Goal: Task Accomplishment & Management: Manage account settings

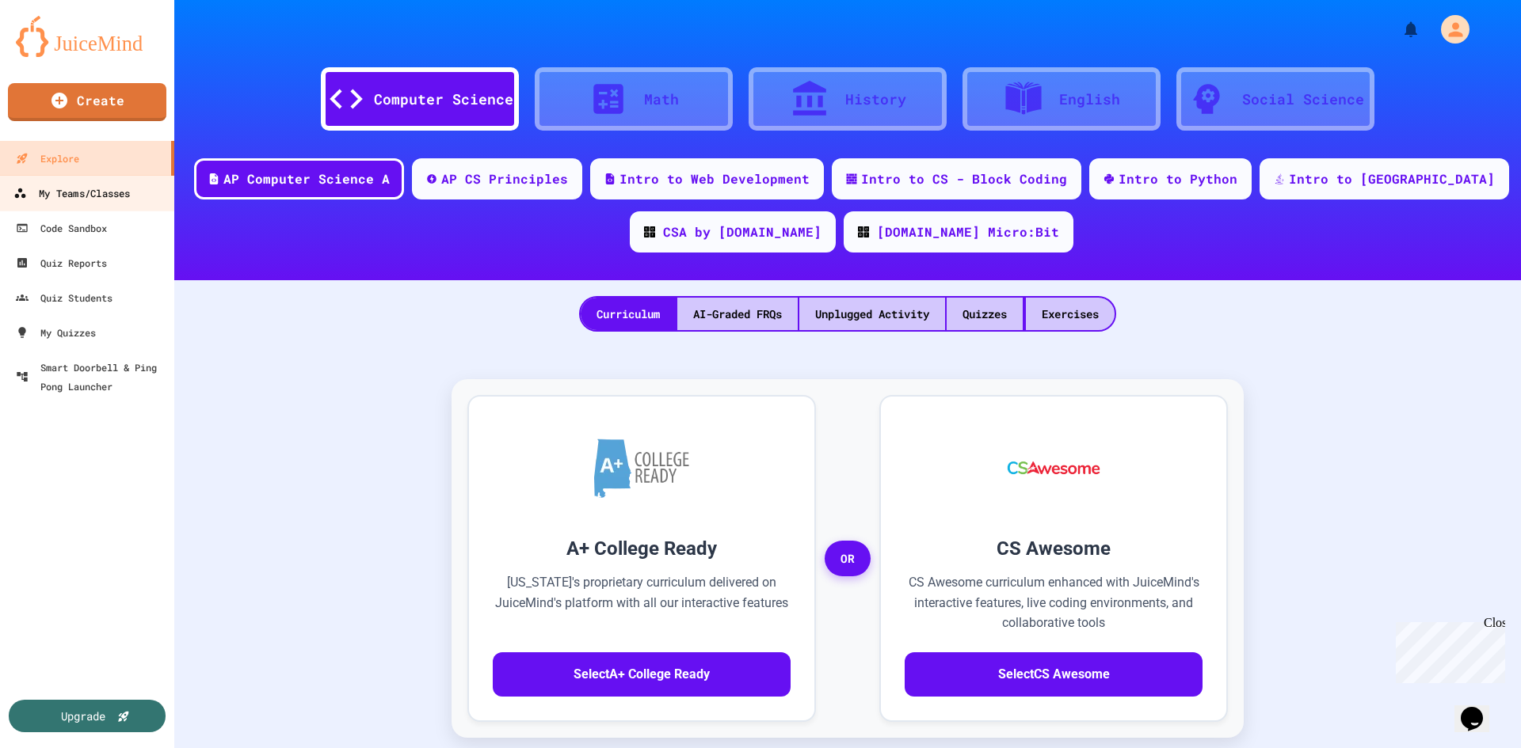
click at [98, 202] on div "My Teams/Classes" at bounding box center [71, 194] width 116 height 20
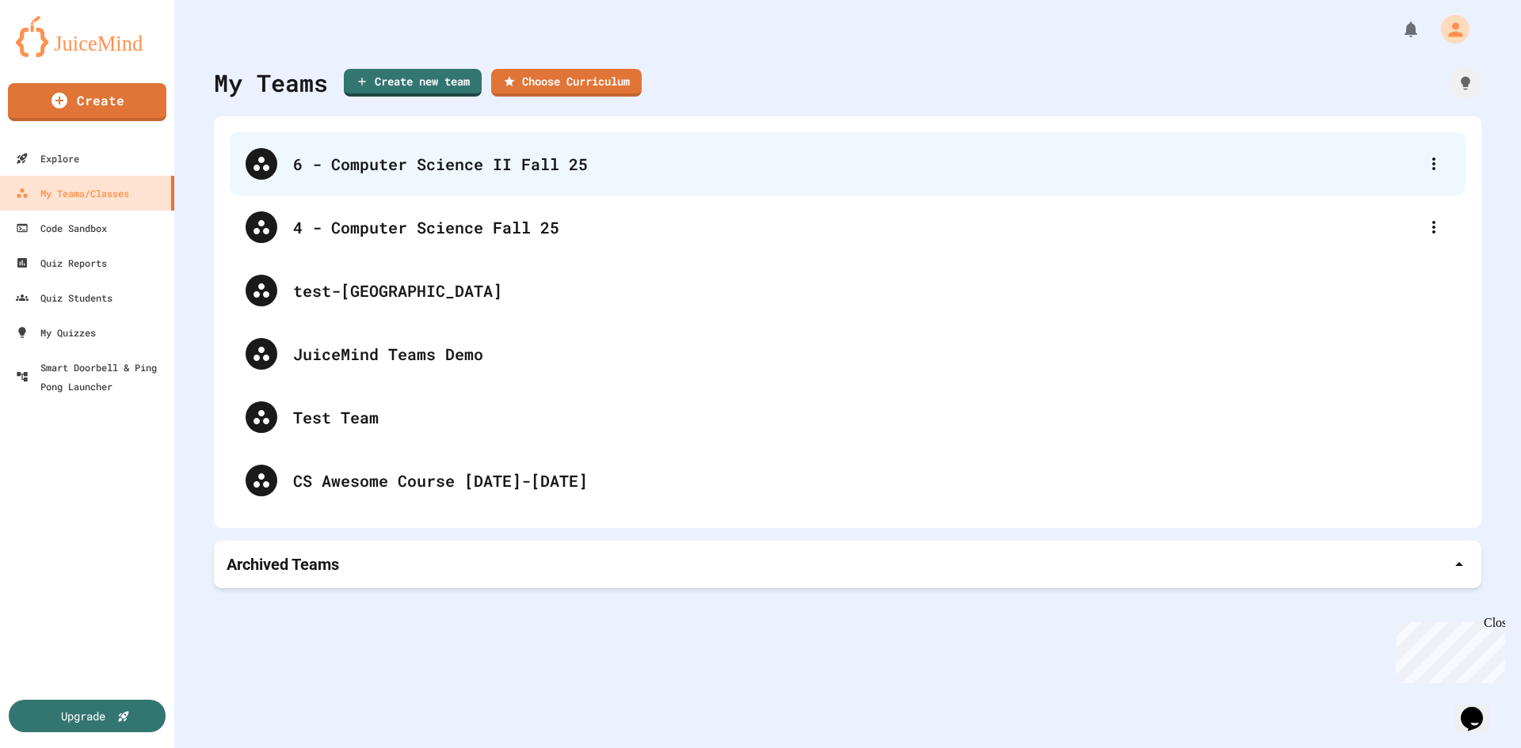
click at [565, 185] on div "6 - Computer Science II Fall 25" at bounding box center [847, 163] width 1235 height 63
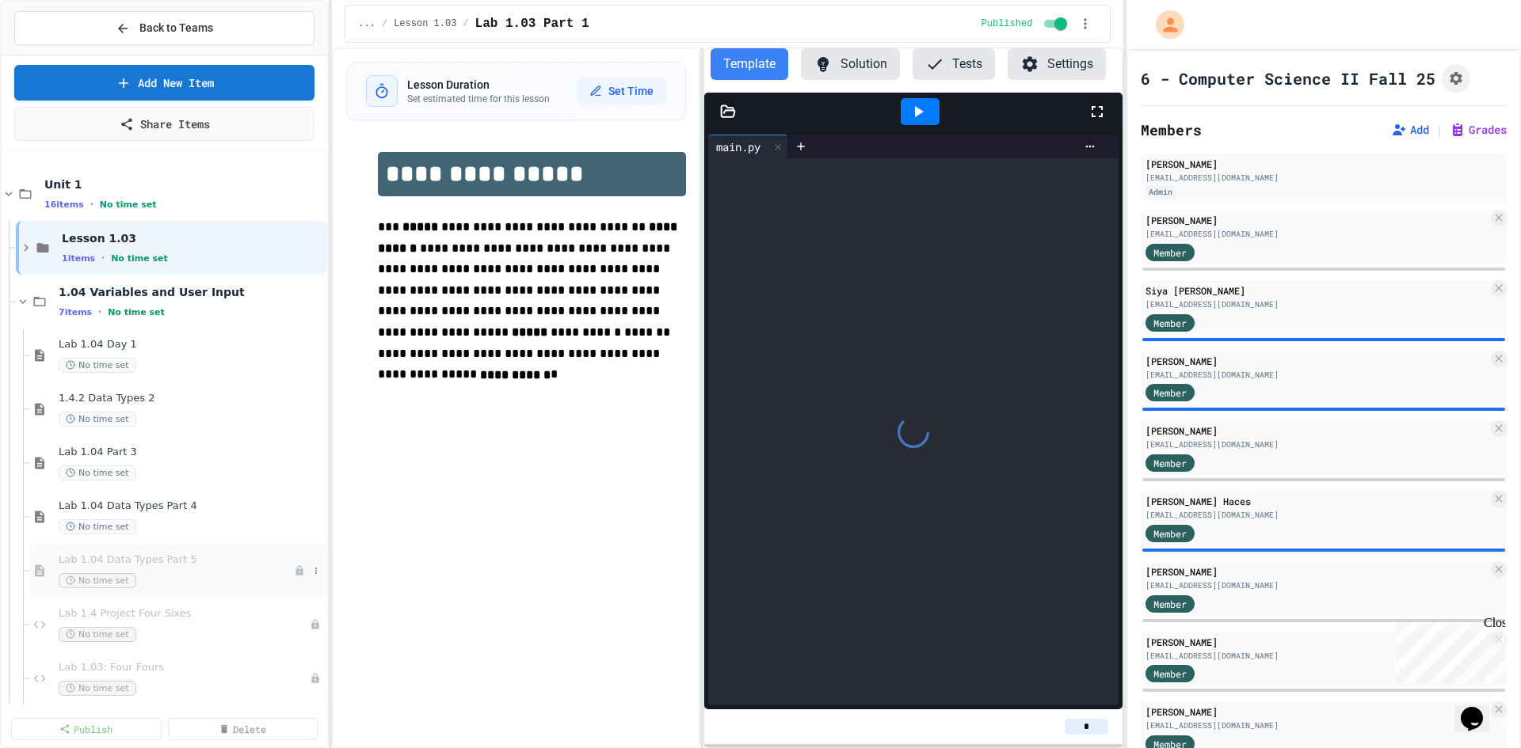
click at [161, 565] on span "Lab 1.04 Data Types Part 5" at bounding box center [176, 560] width 235 height 13
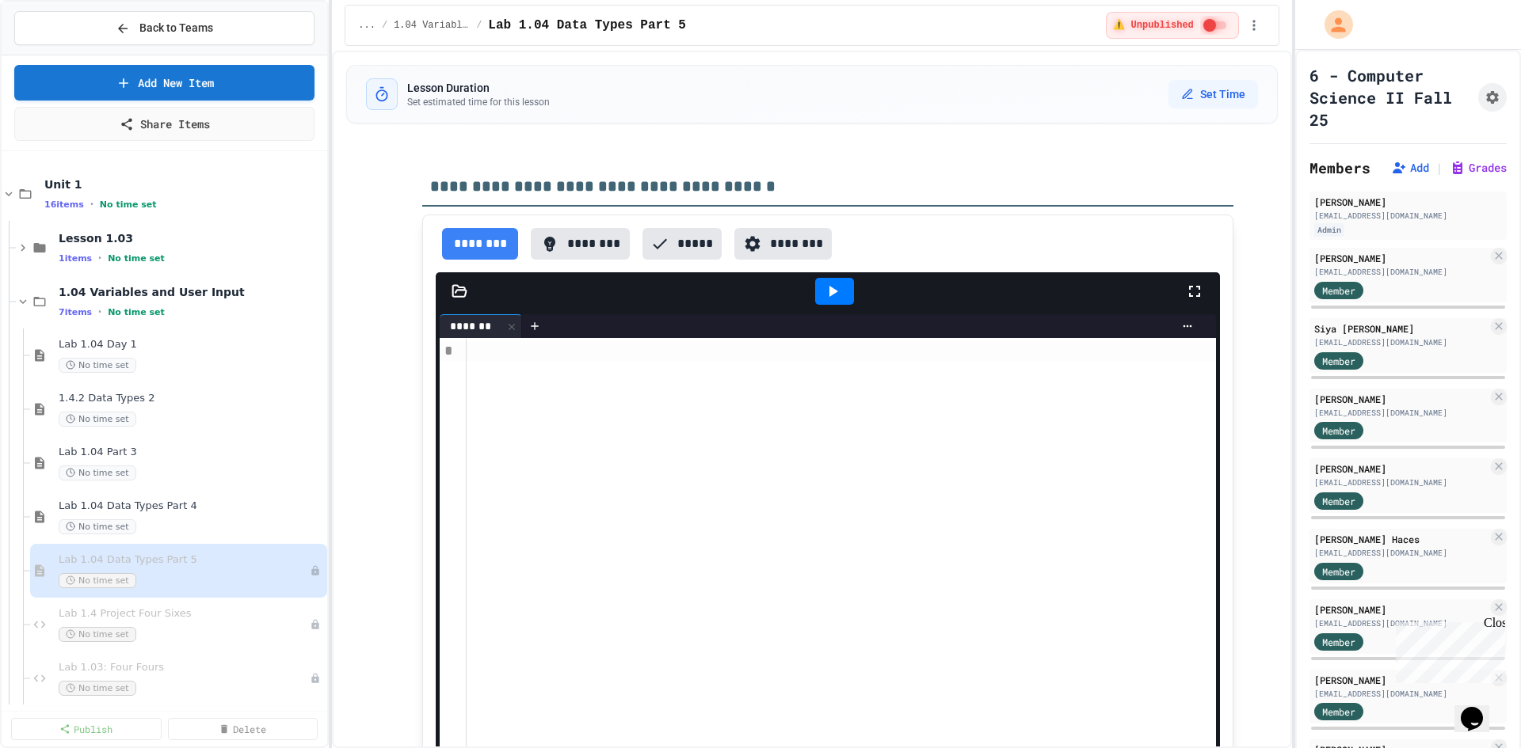
click at [1297, 139] on div "**********" at bounding box center [760, 374] width 1521 height 748
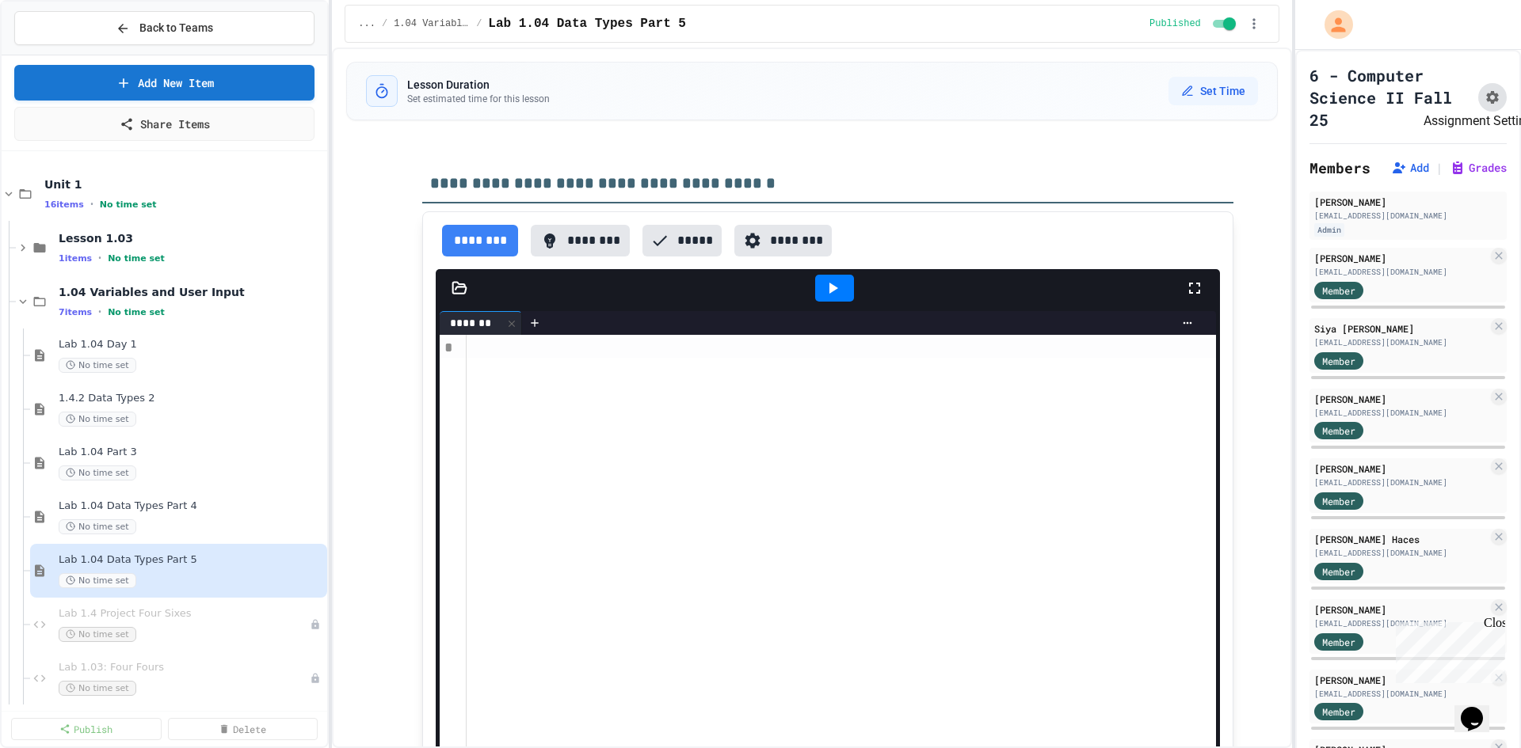
click at [1478, 101] on button "Assignment Settings" at bounding box center [1492, 97] width 29 height 29
click at [1257, 21] on icon "button" at bounding box center [1254, 24] width 16 height 16
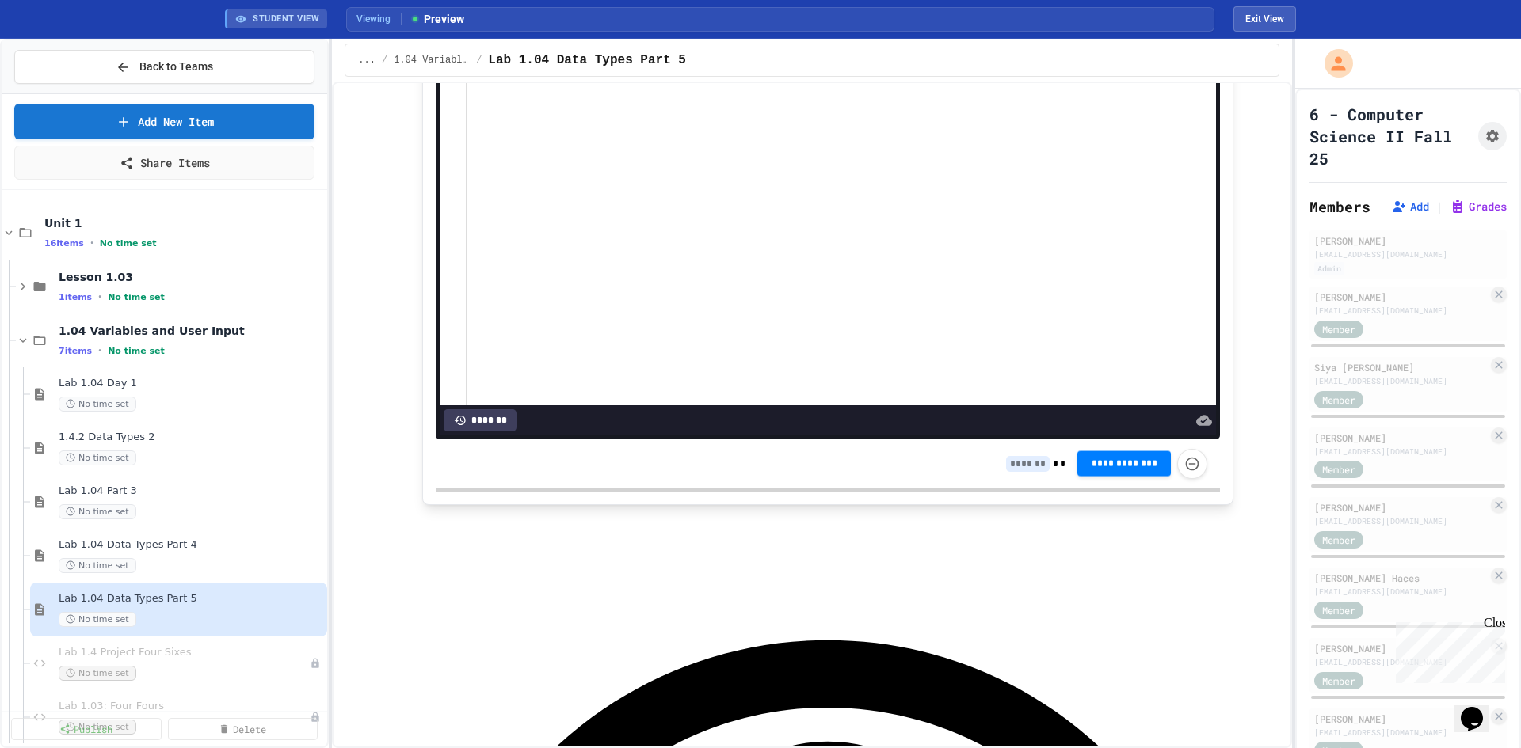
scroll to position [158, 0]
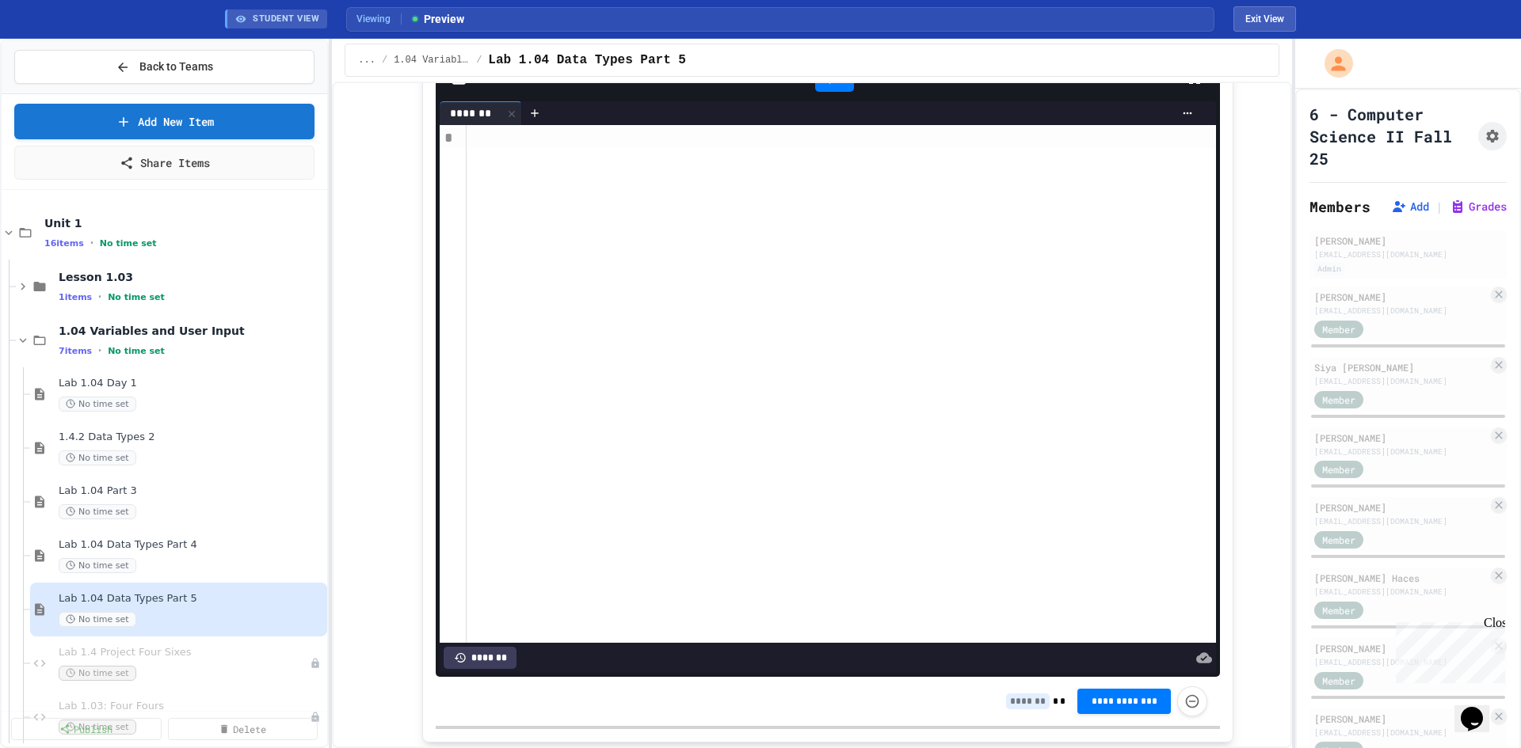
click at [738, 321] on div at bounding box center [840, 384] width 749 height 518
click at [1139, 715] on div "**********" at bounding box center [1142, 702] width 130 height 30
click at [1136, 705] on span "**********" at bounding box center [1124, 701] width 68 height 13
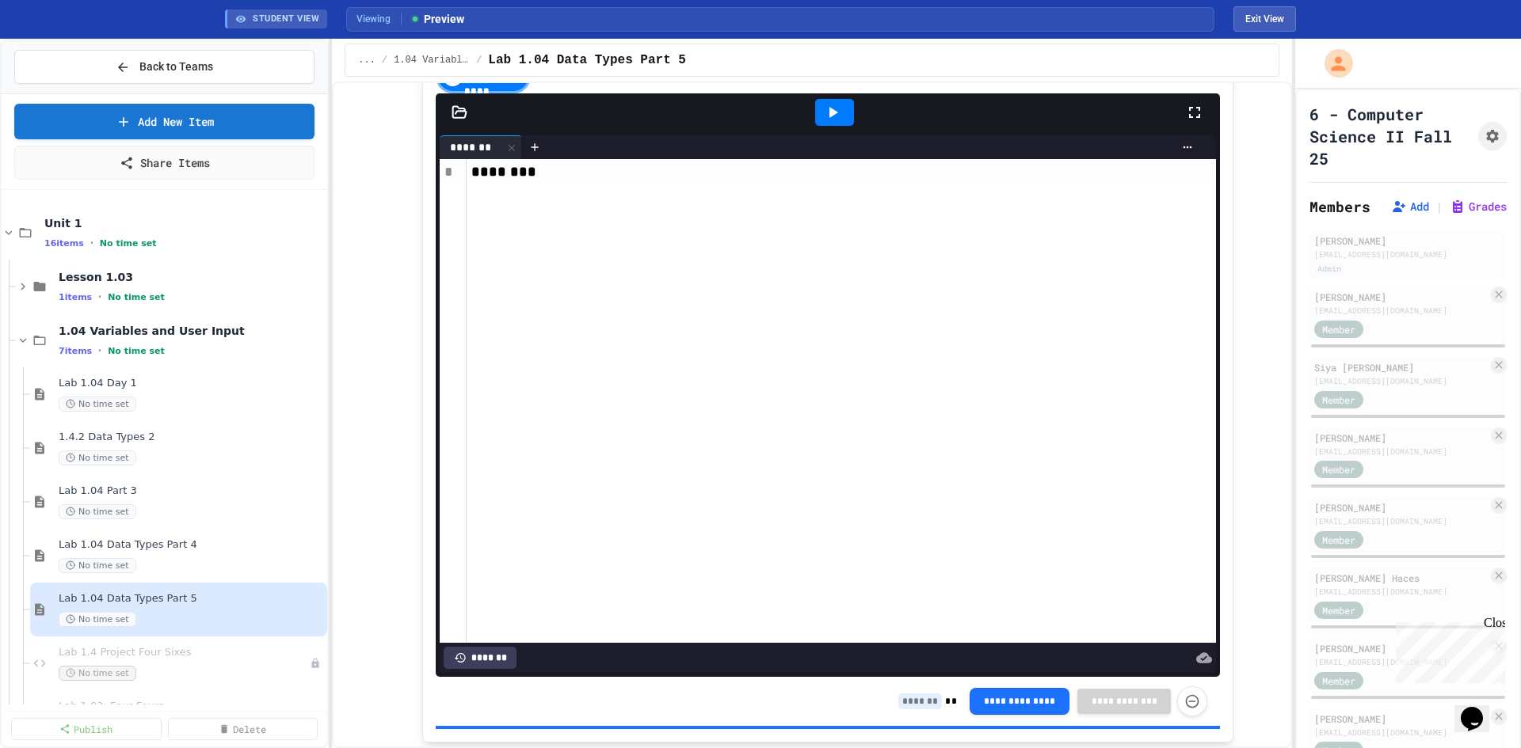
scroll to position [192, 0]
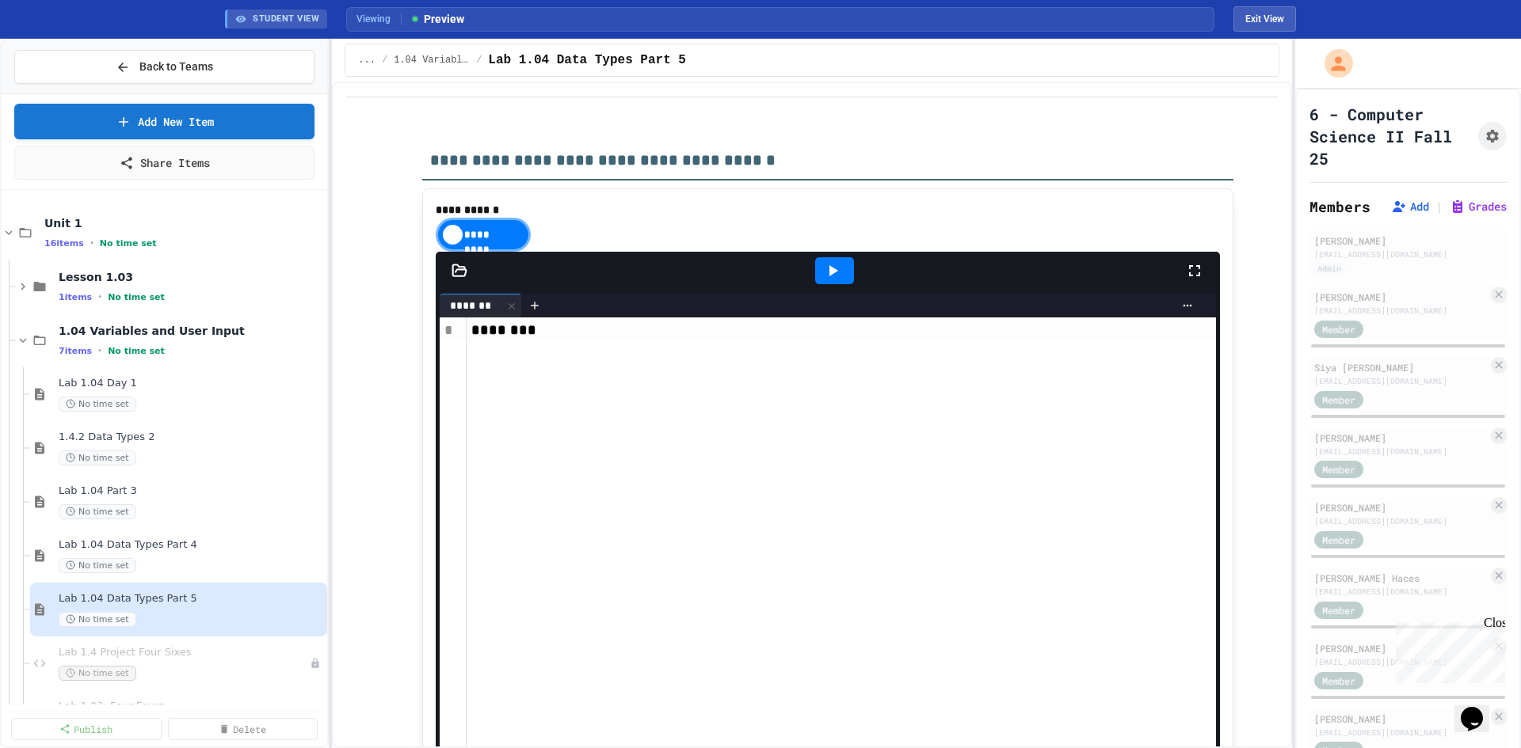
click at [495, 252] on div "*********" at bounding box center [483, 235] width 95 height 34
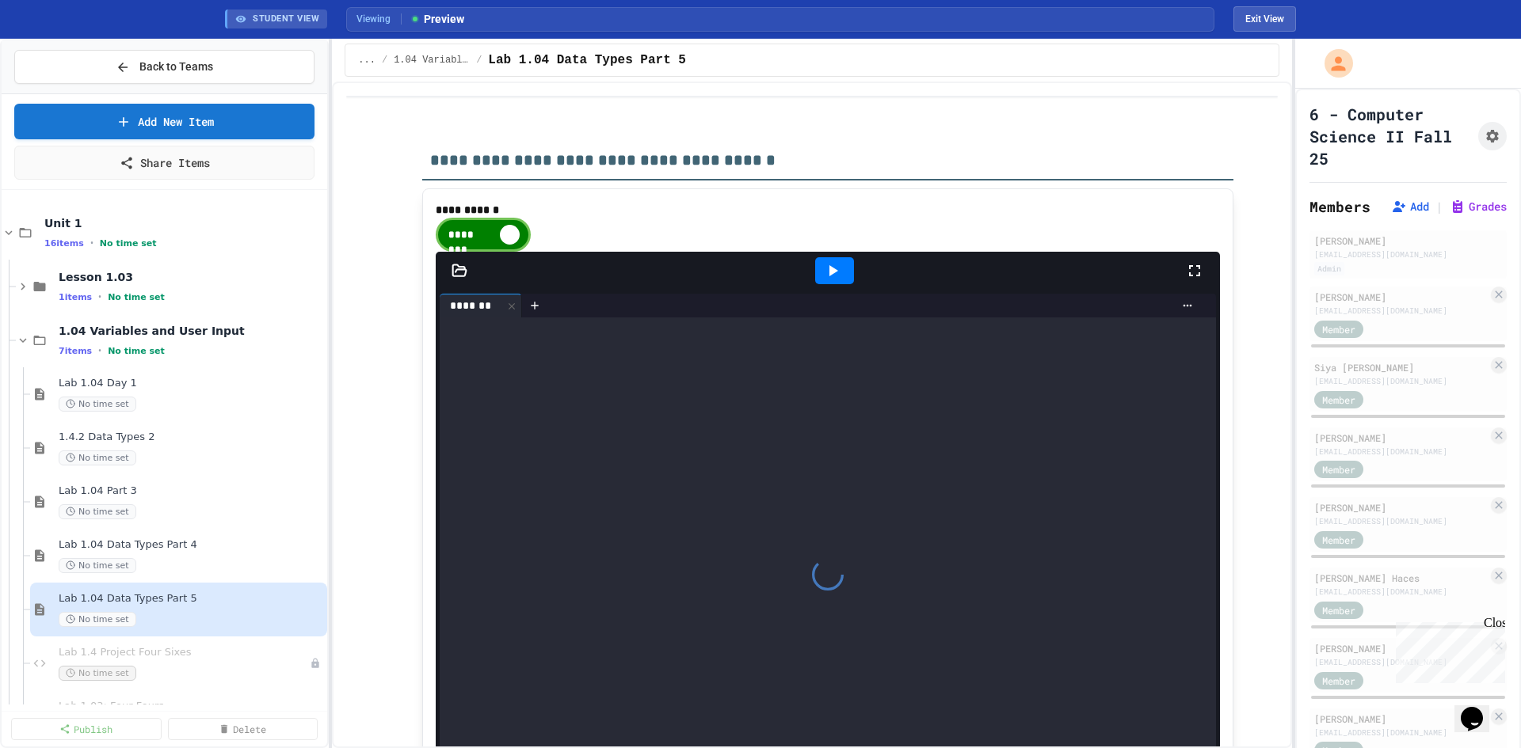
click at [445, 251] on div "********" at bounding box center [483, 235] width 95 height 34
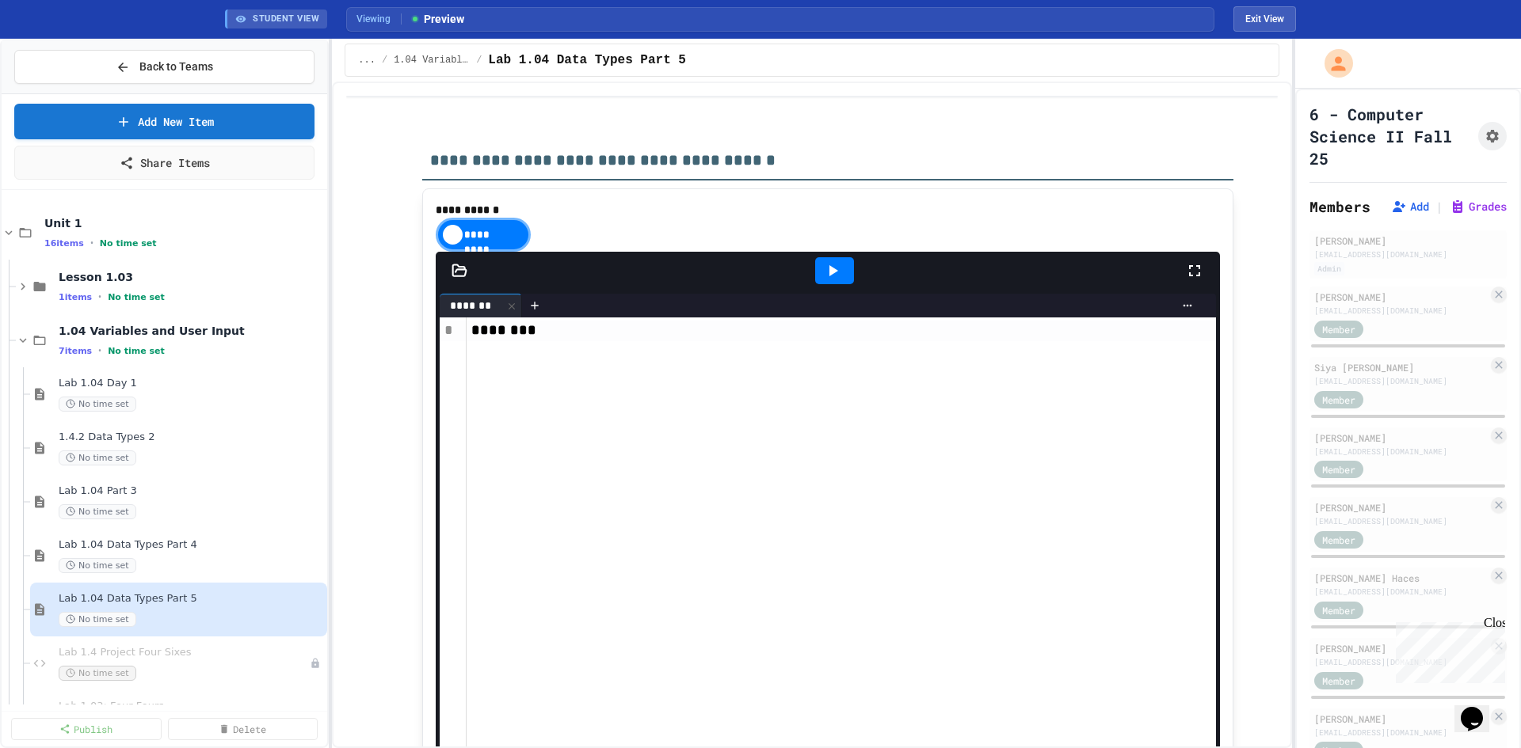
scroll to position [570, 0]
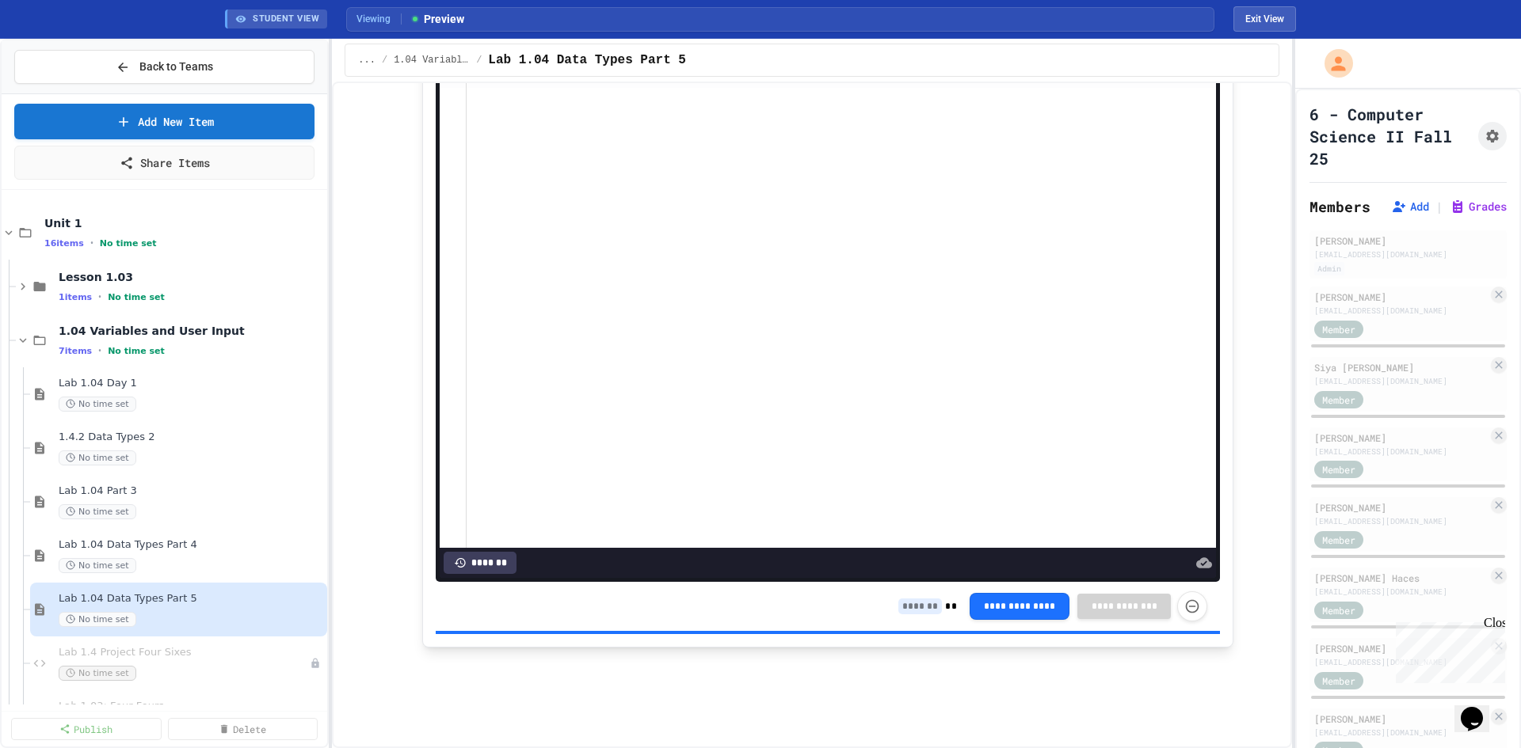
scroll to position [16, 0]
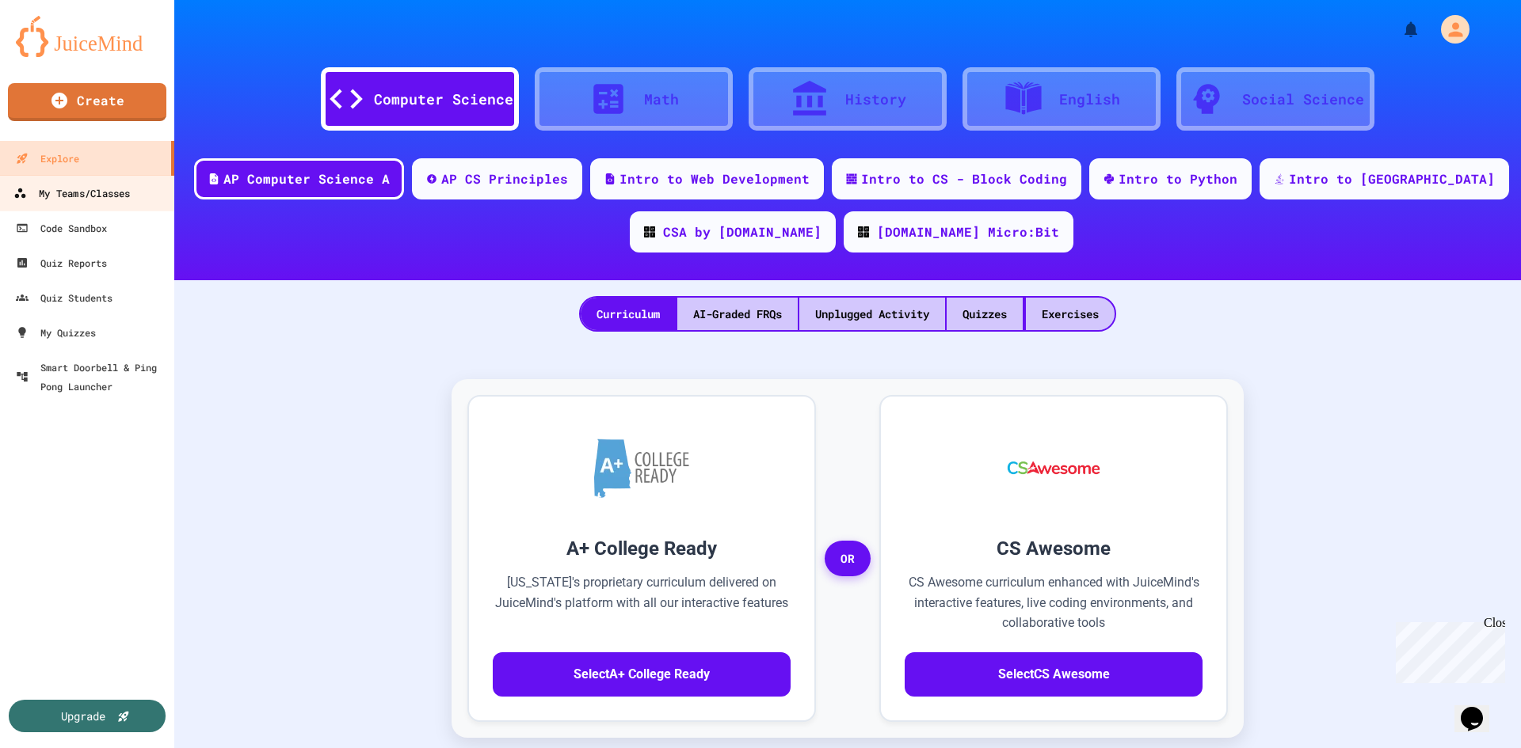
click at [118, 200] on div "My Teams/Classes" at bounding box center [71, 194] width 116 height 20
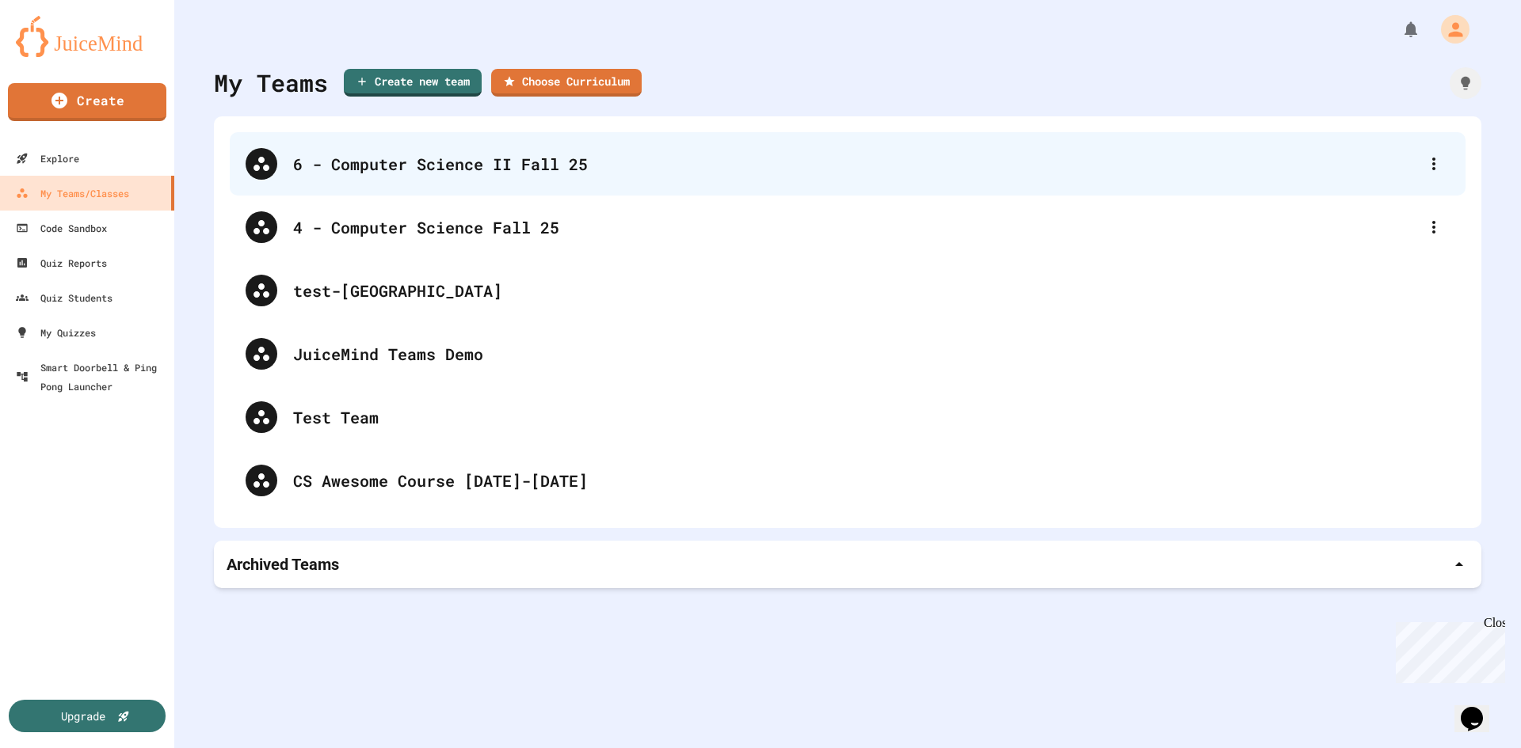
click at [388, 166] on div "6 - Computer Science II Fall 25" at bounding box center [855, 164] width 1125 height 24
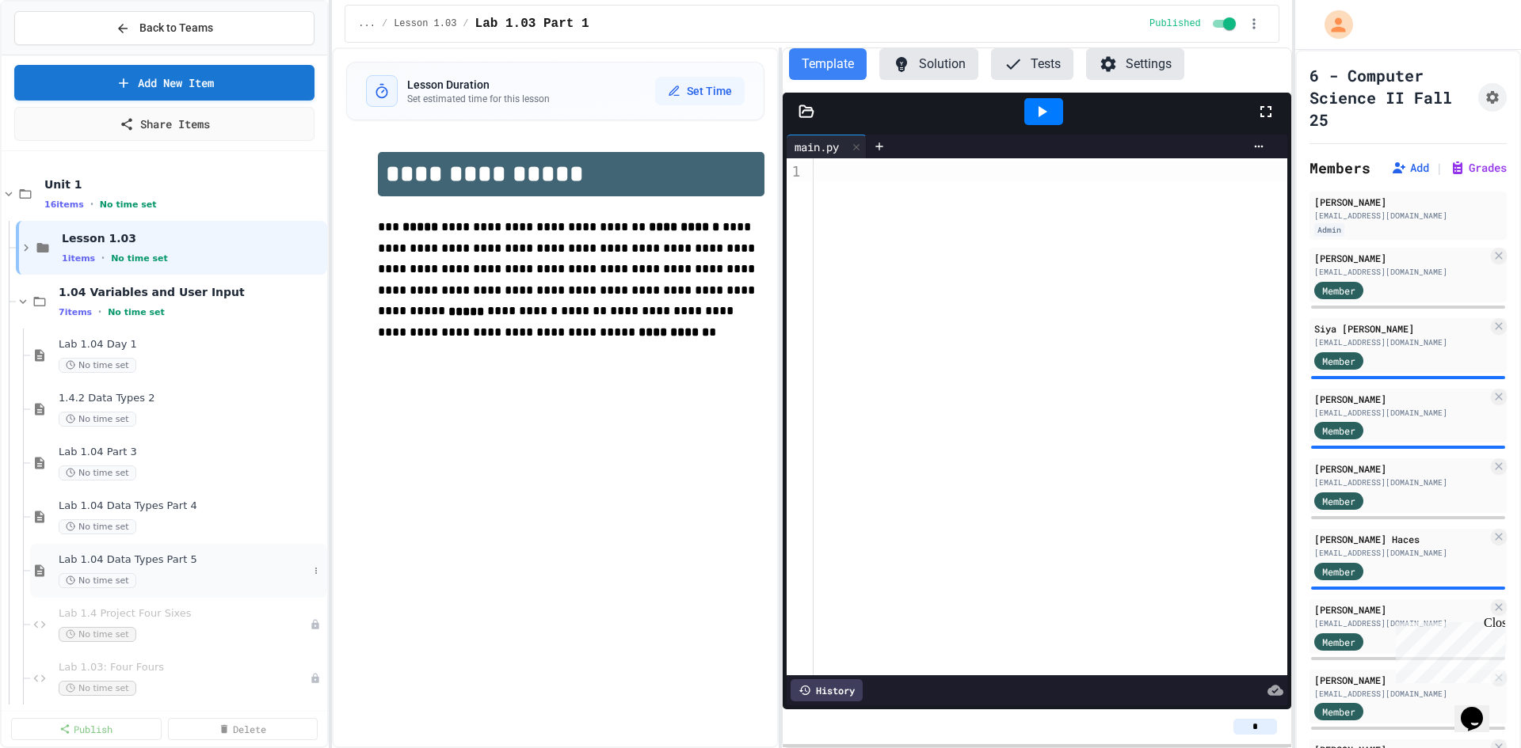
click at [139, 569] on div "Lab 1.04 Data Types Part 5 No time set" at bounding box center [183, 571] width 249 height 35
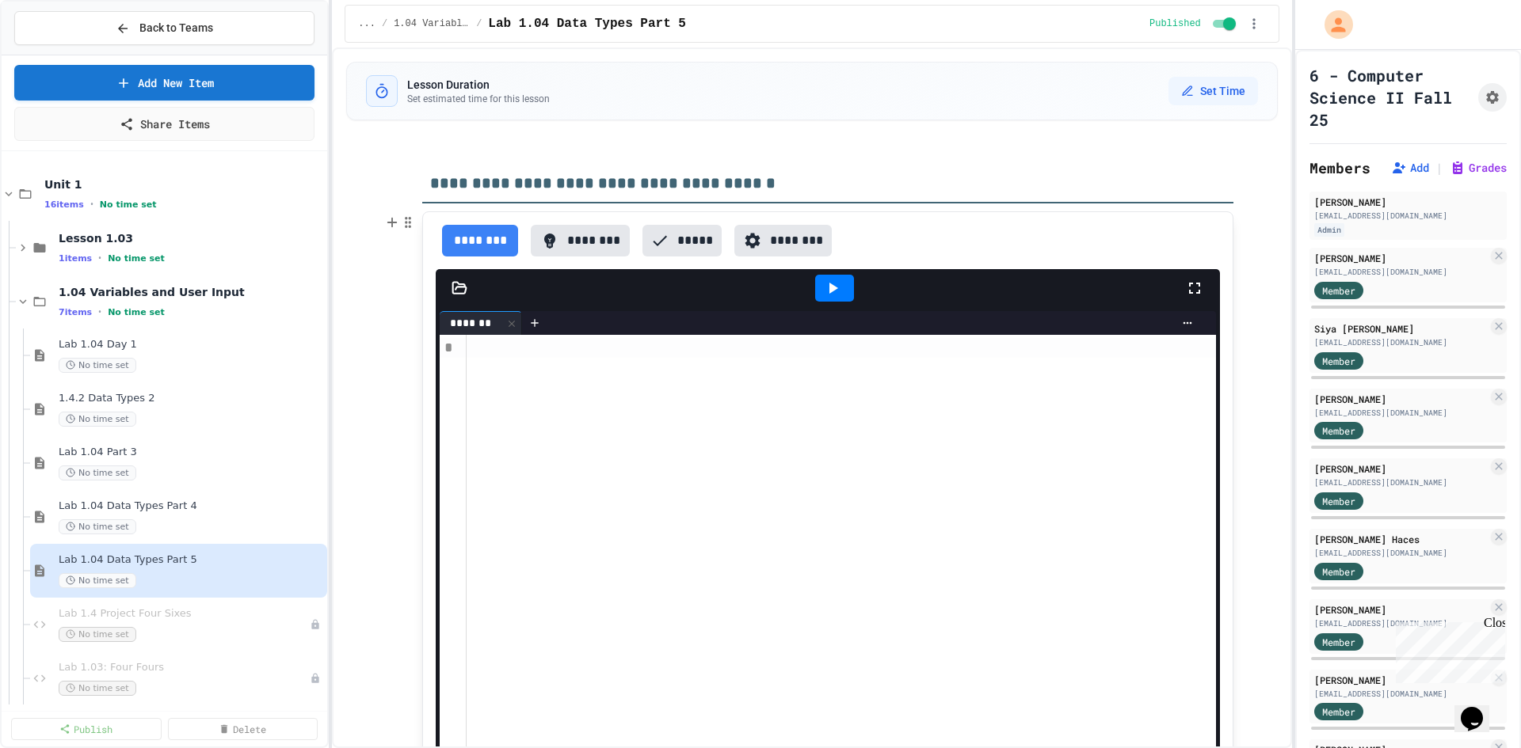
click at [896, 359] on div at bounding box center [840, 587] width 749 height 504
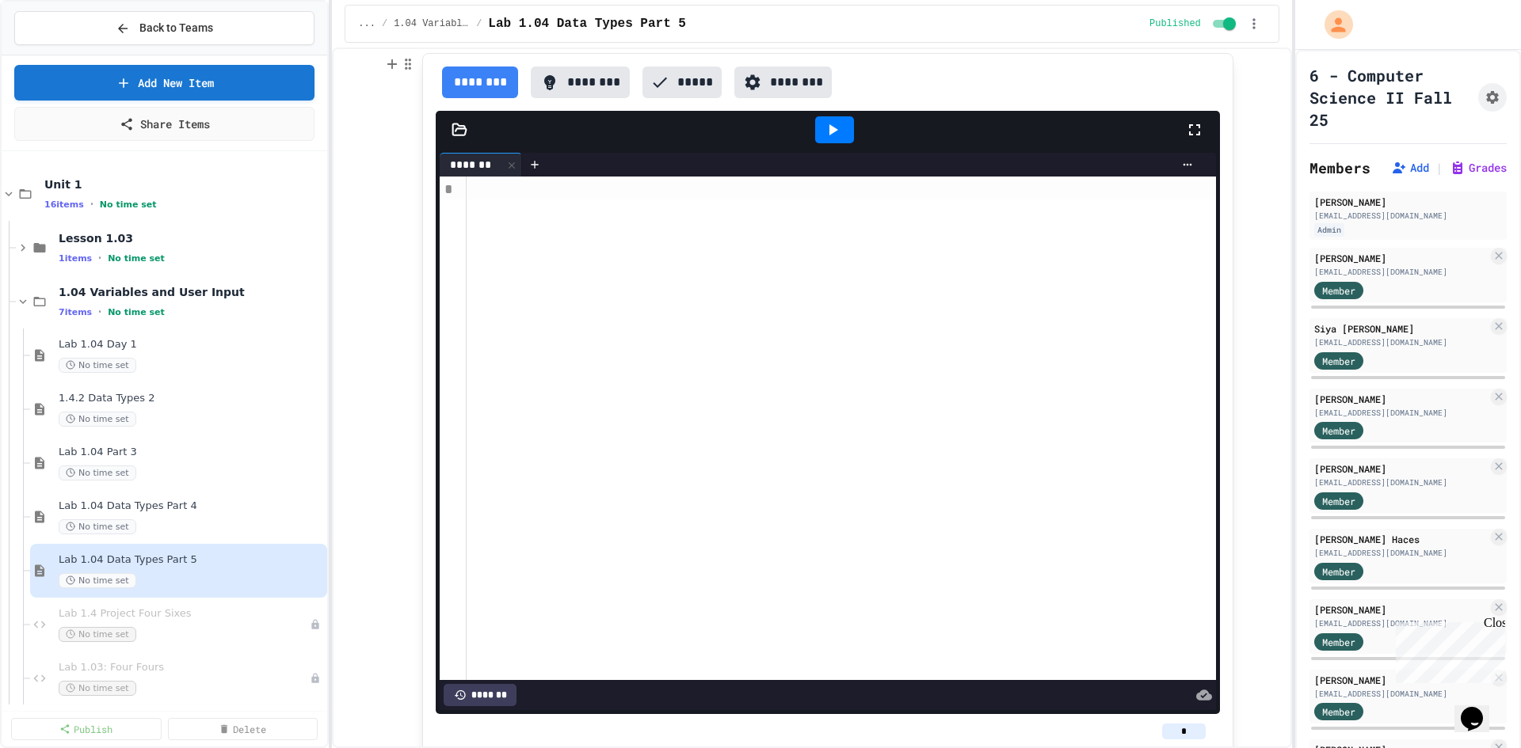
scroll to position [79, 0]
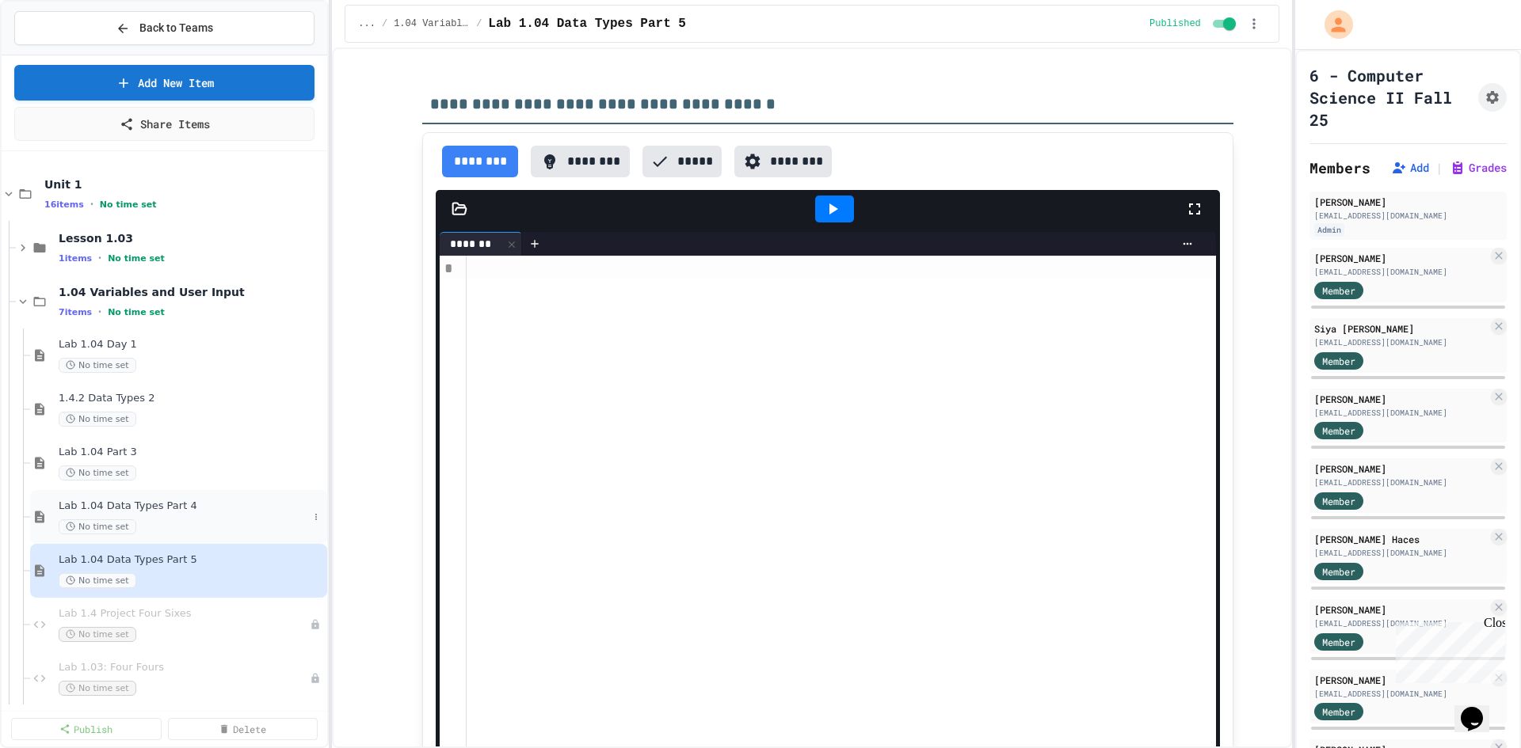
click at [166, 511] on span "Lab 1.04 Data Types Part 4" at bounding box center [183, 506] width 249 height 13
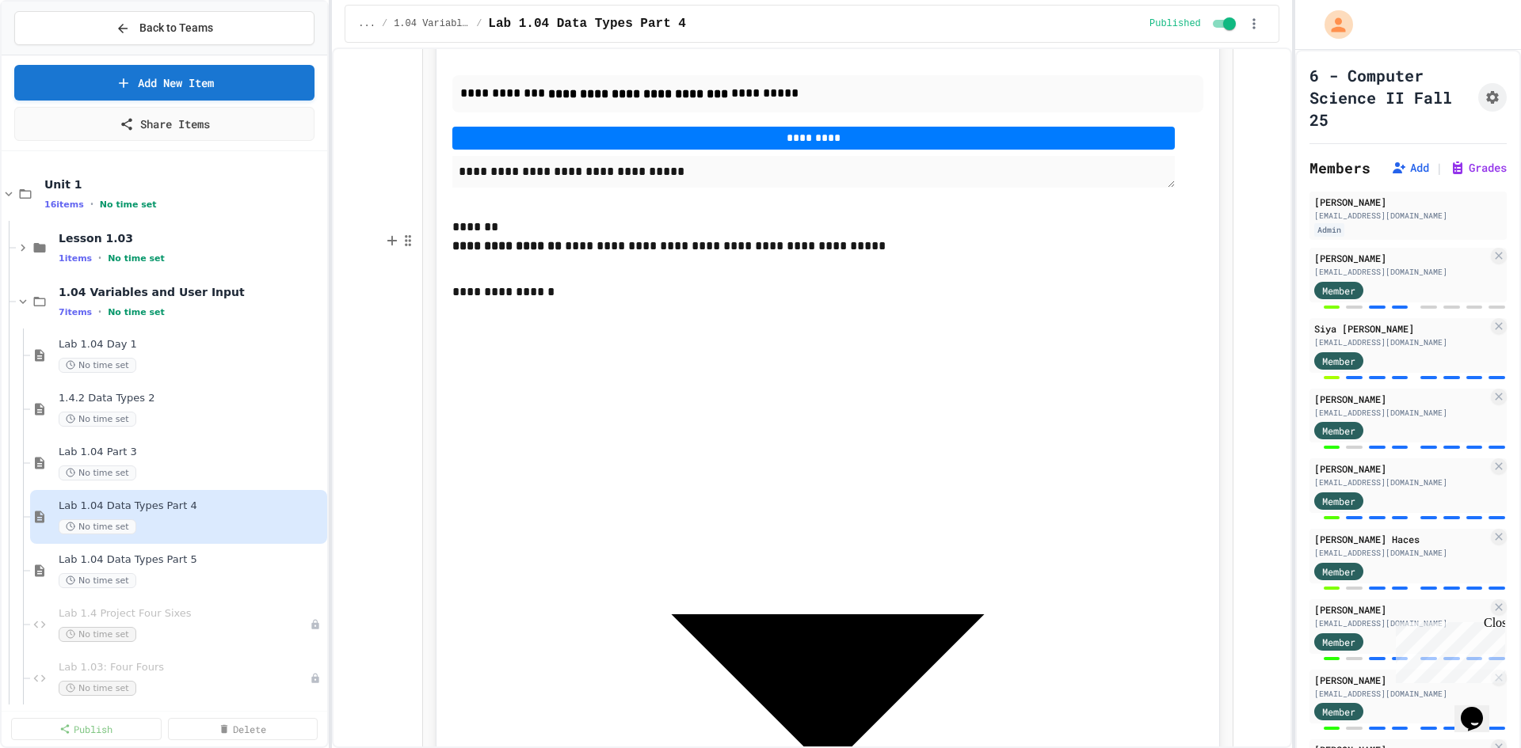
scroll to position [1980, 0]
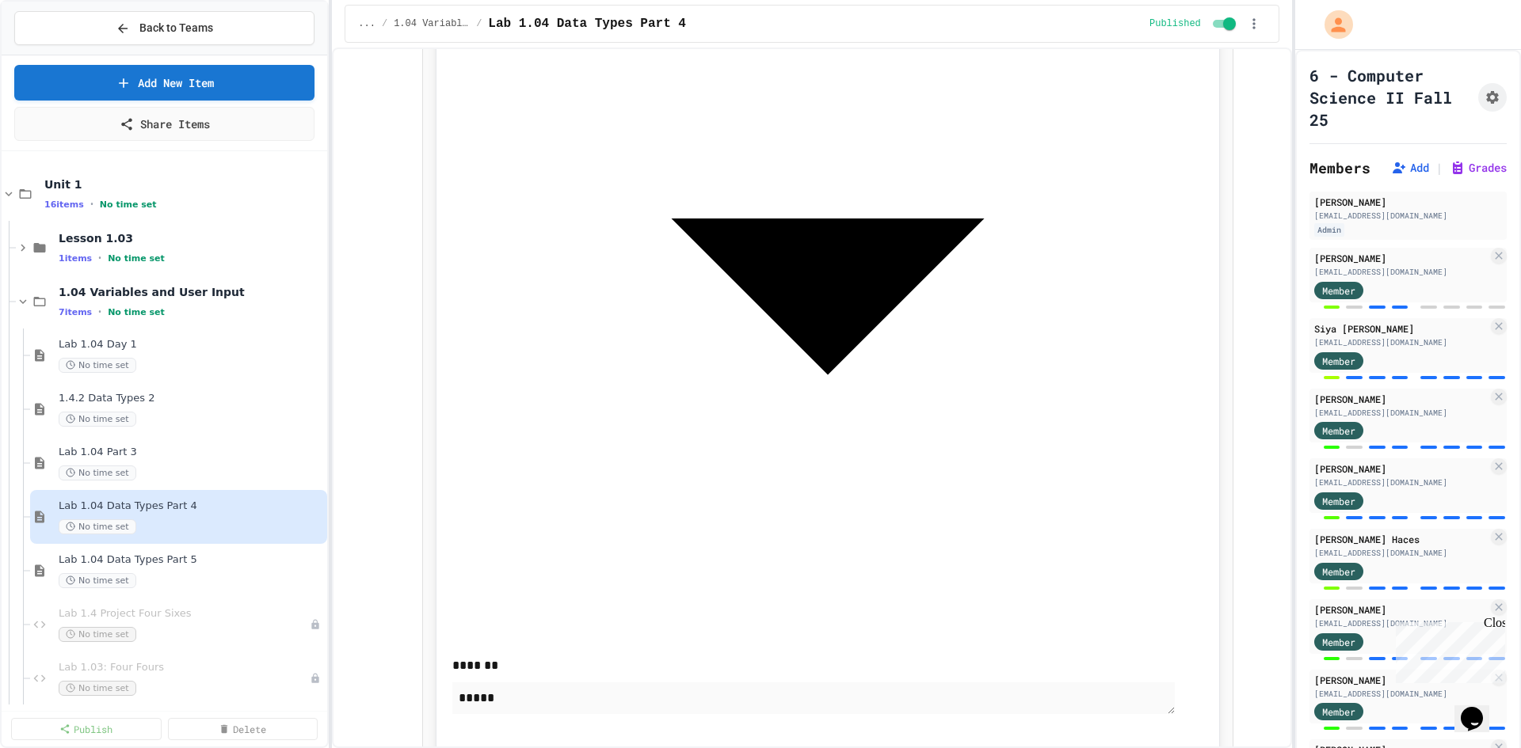
scroll to position [3209, 0]
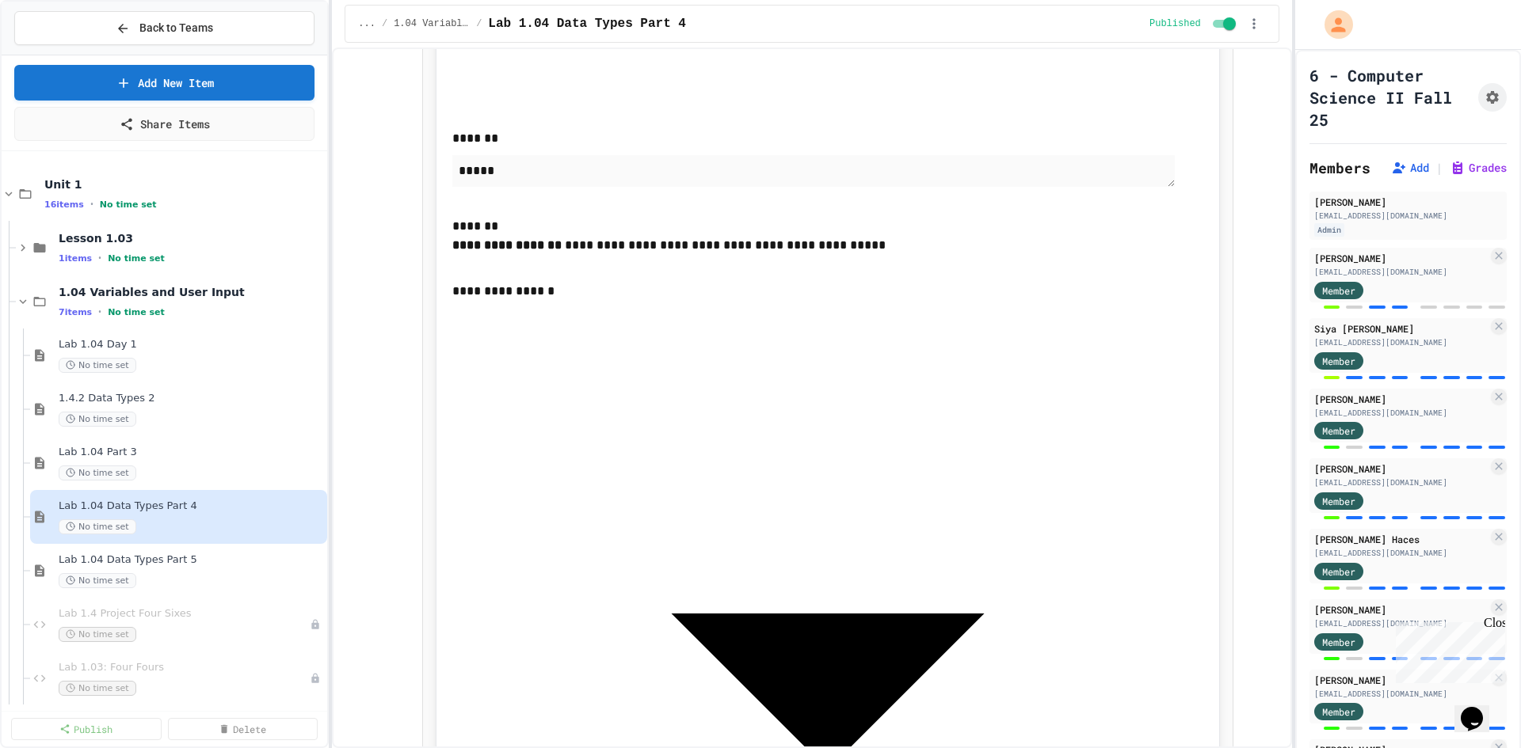
scroll to position [4380, 0]
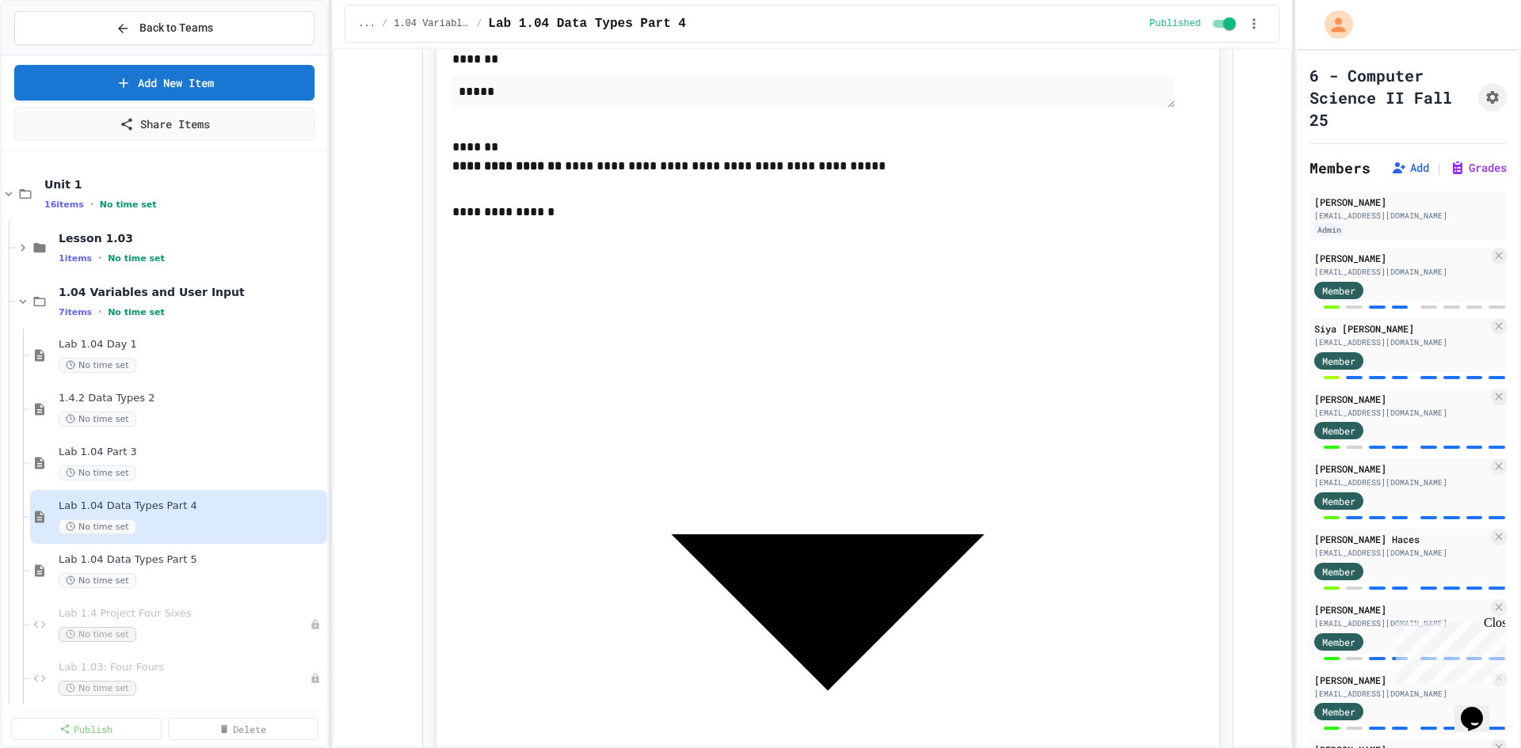
click at [1484, 91] on icon "Assignment Settings" at bounding box center [1492, 97] width 16 height 16
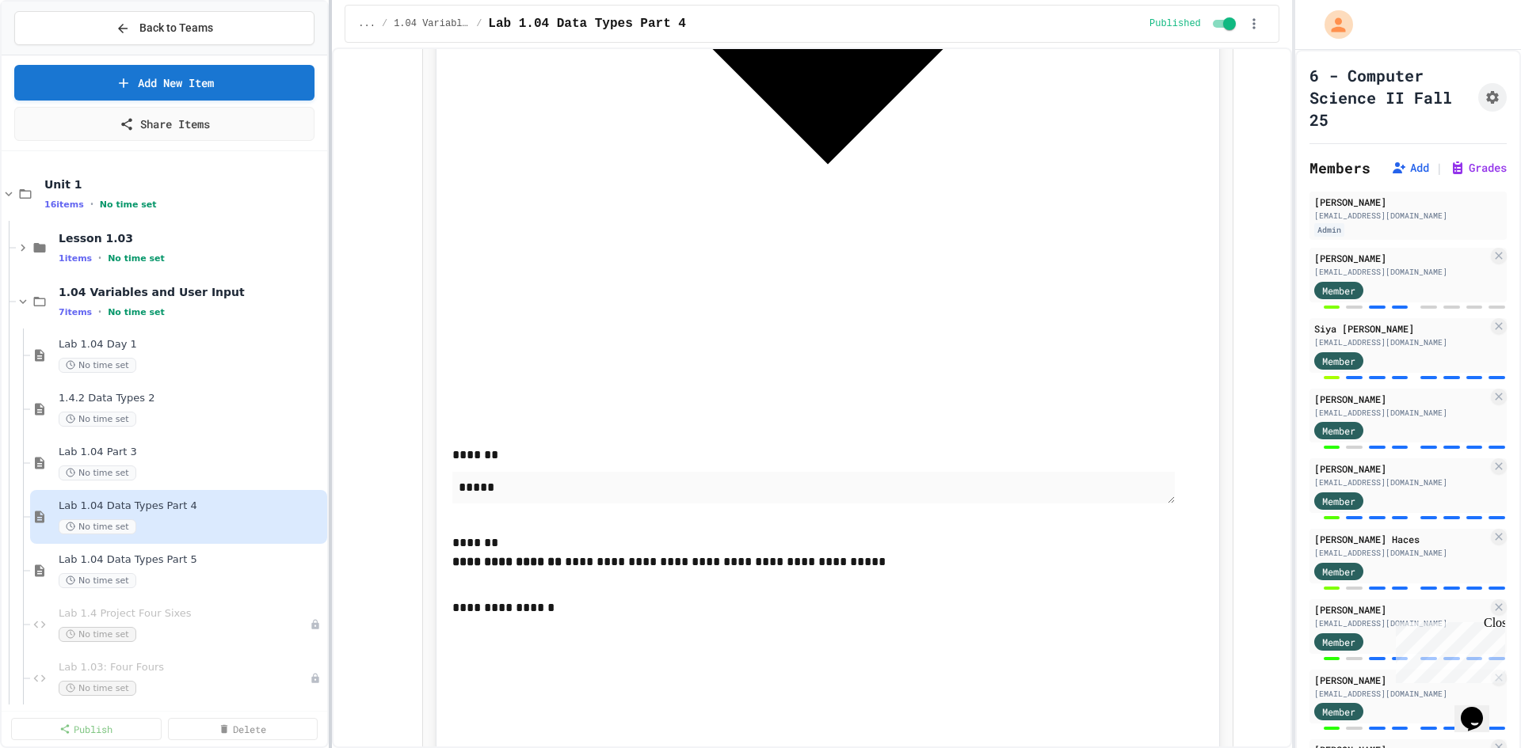
scroll to position [3351, 0]
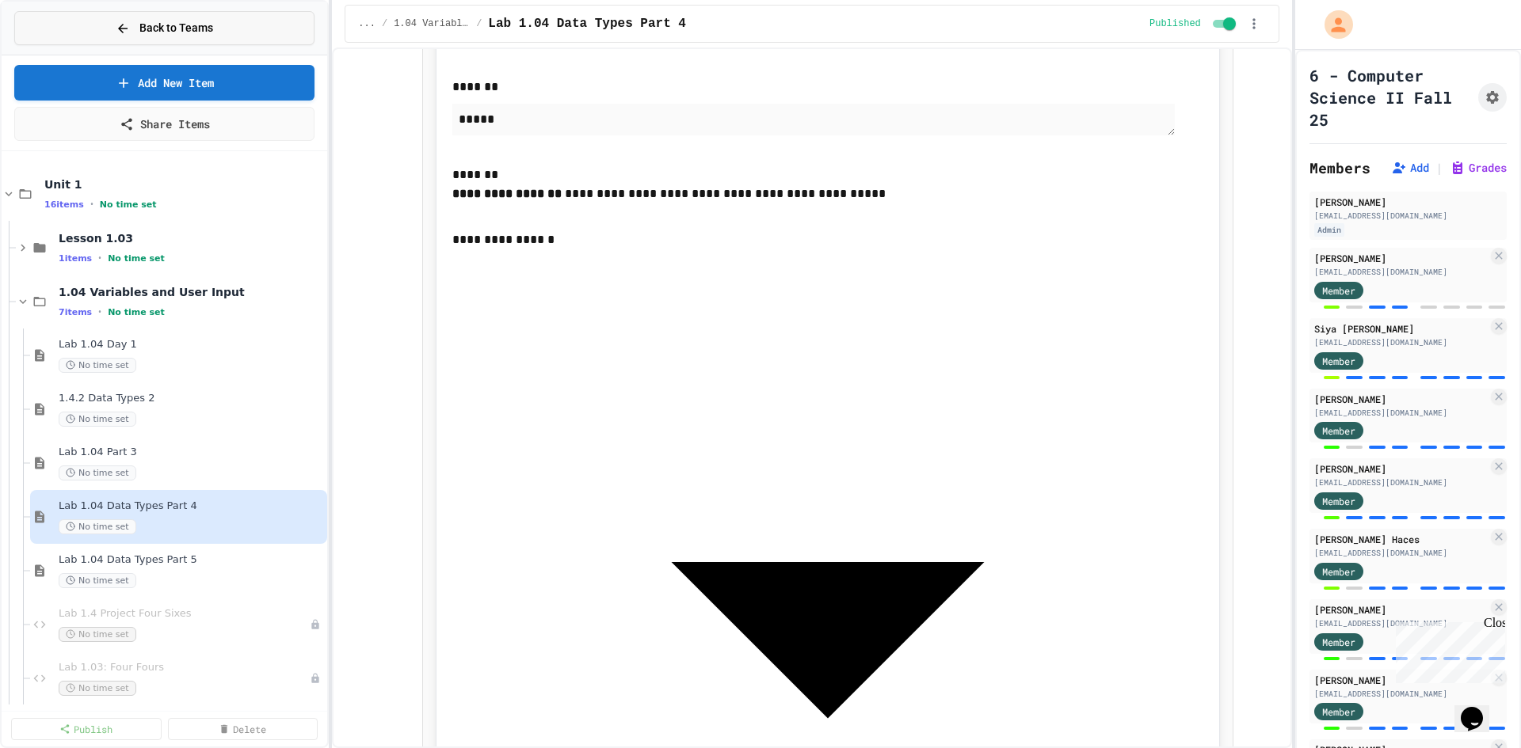
click at [143, 17] on button "Back to Teams" at bounding box center [164, 28] width 300 height 34
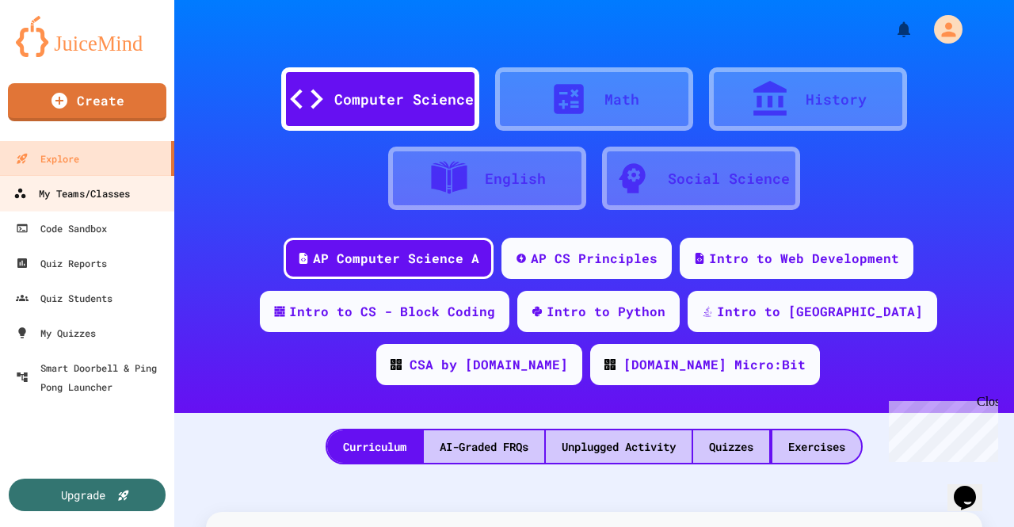
click at [123, 192] on div "My Teams/Classes" at bounding box center [71, 194] width 116 height 20
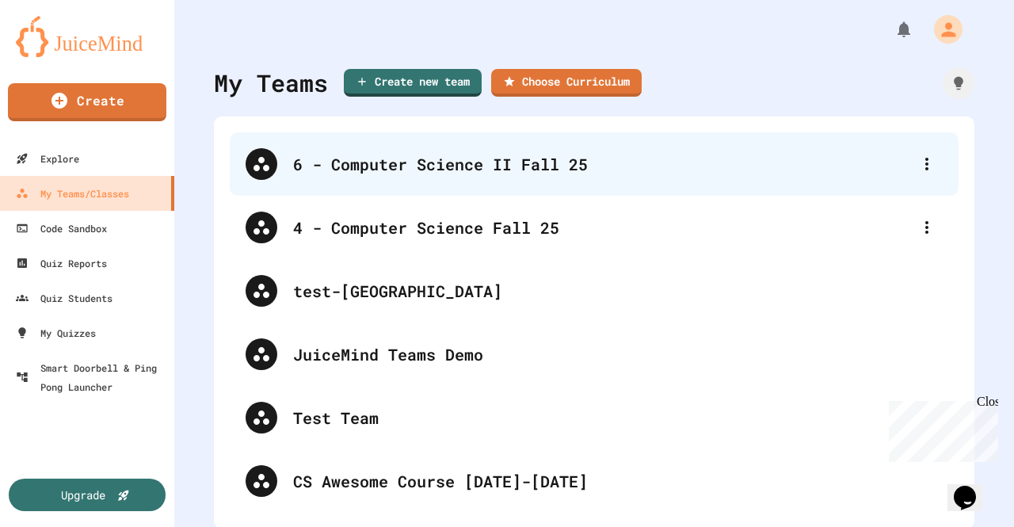
click at [394, 166] on div "6 - Computer Science II Fall 25" at bounding box center [602, 164] width 618 height 24
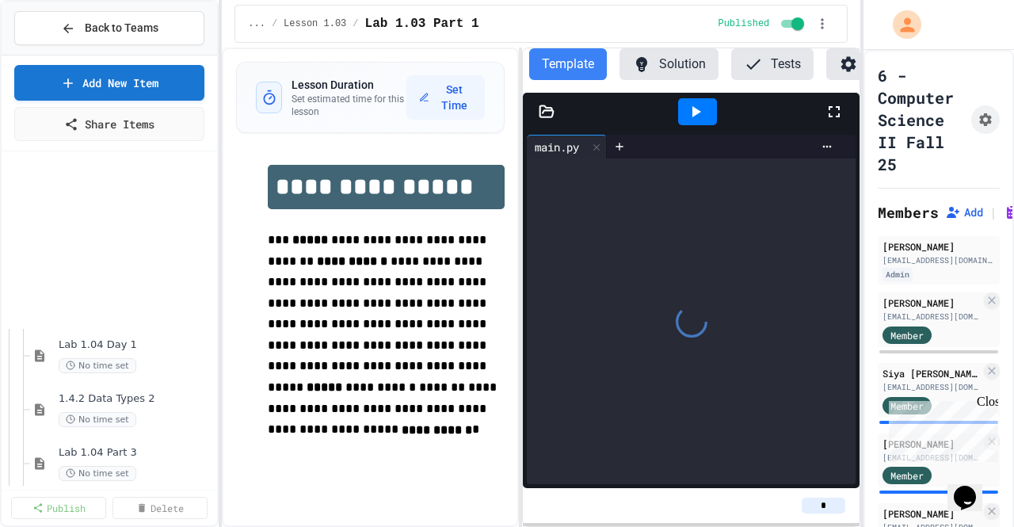
scroll to position [317, 0]
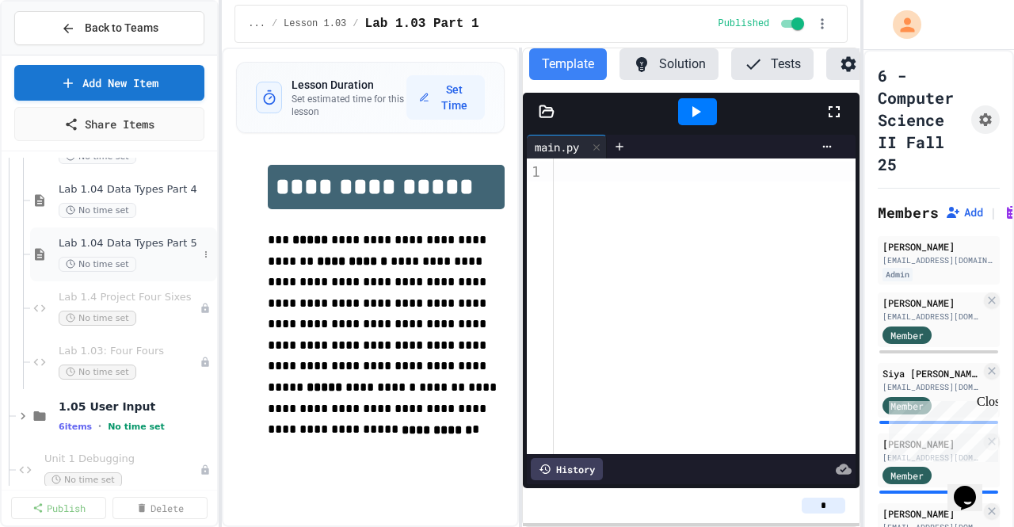
click at [151, 246] on span "Lab 1.04 Data Types Part 5" at bounding box center [128, 243] width 139 height 13
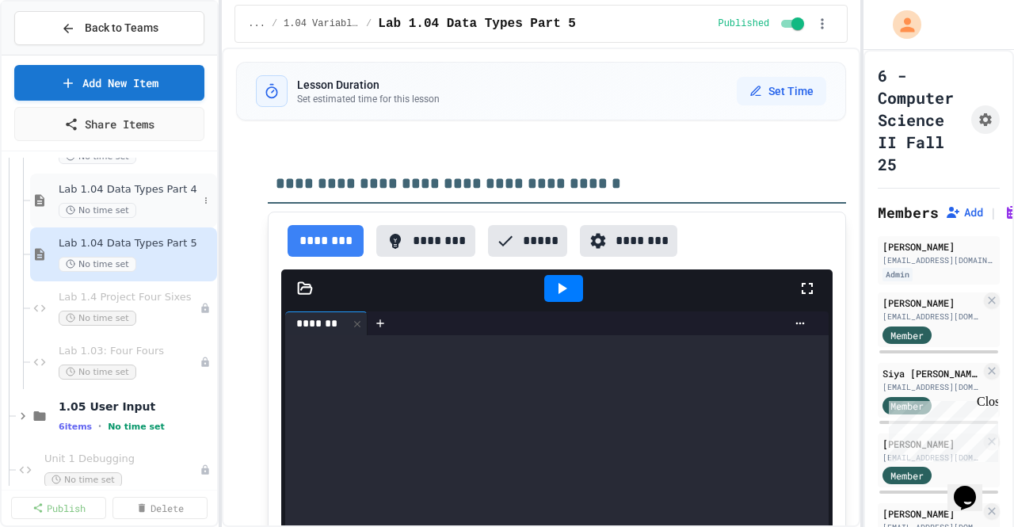
click at [170, 180] on div "Lab 1.04 Data Types Part 4 No time set" at bounding box center [123, 200] width 187 height 54
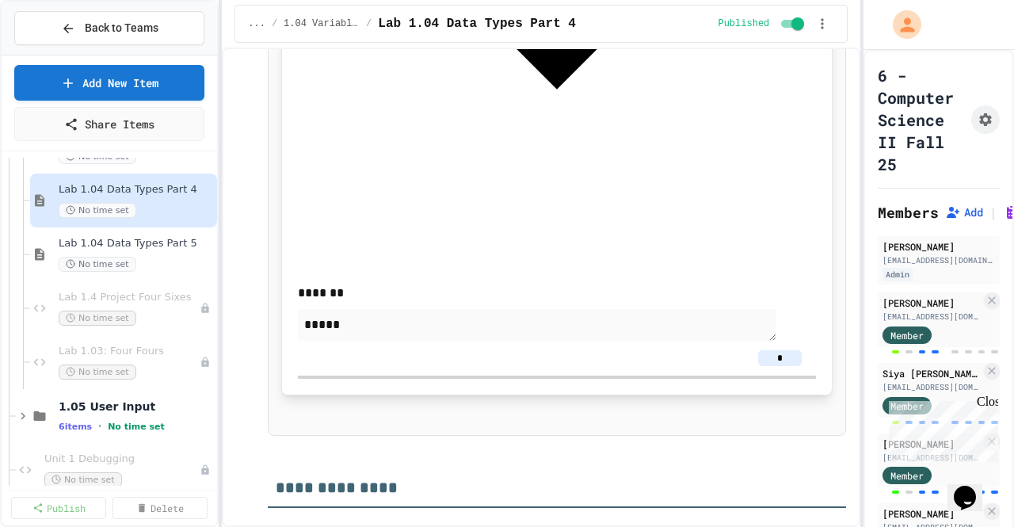
scroll to position [5582, 0]
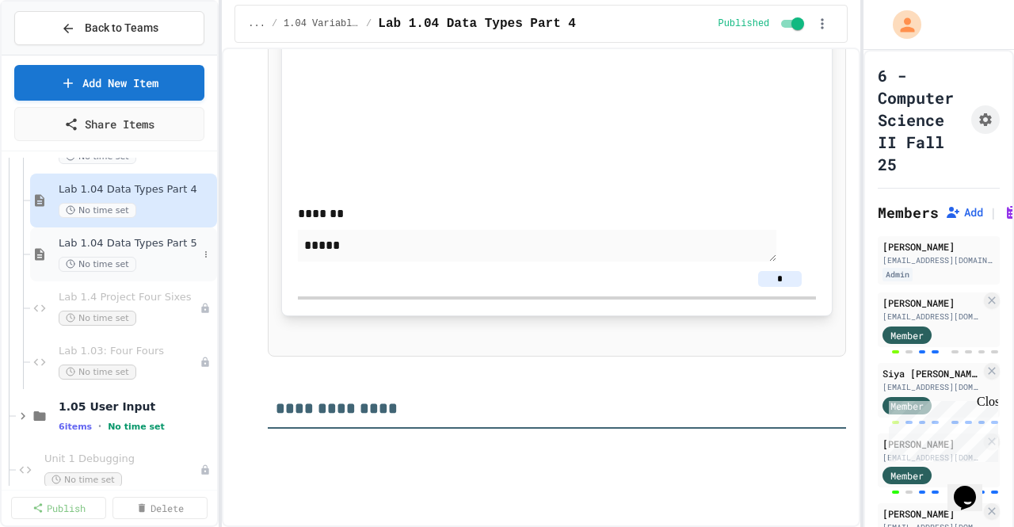
click at [143, 249] on div "Lab 1.04 Data Types Part 5 No time set" at bounding box center [128, 254] width 139 height 35
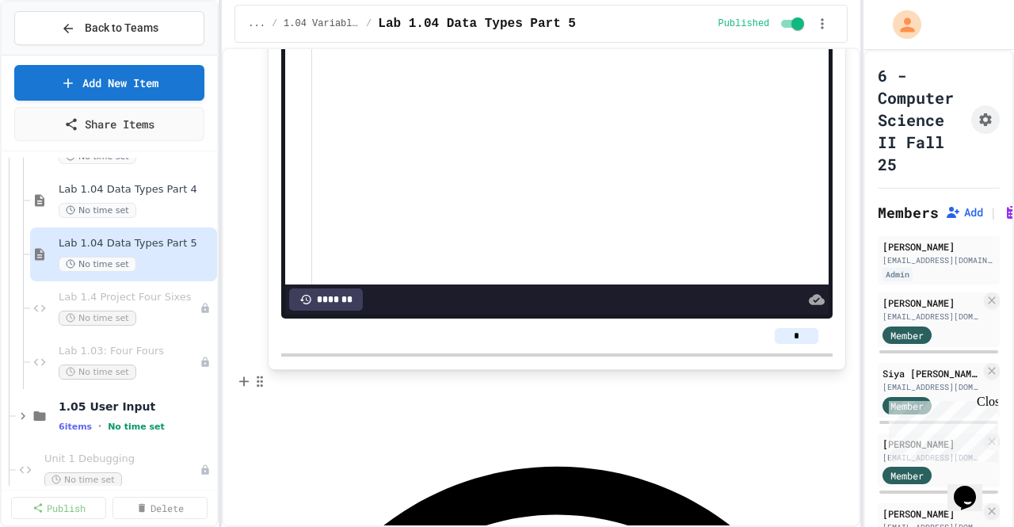
scroll to position [832, 0]
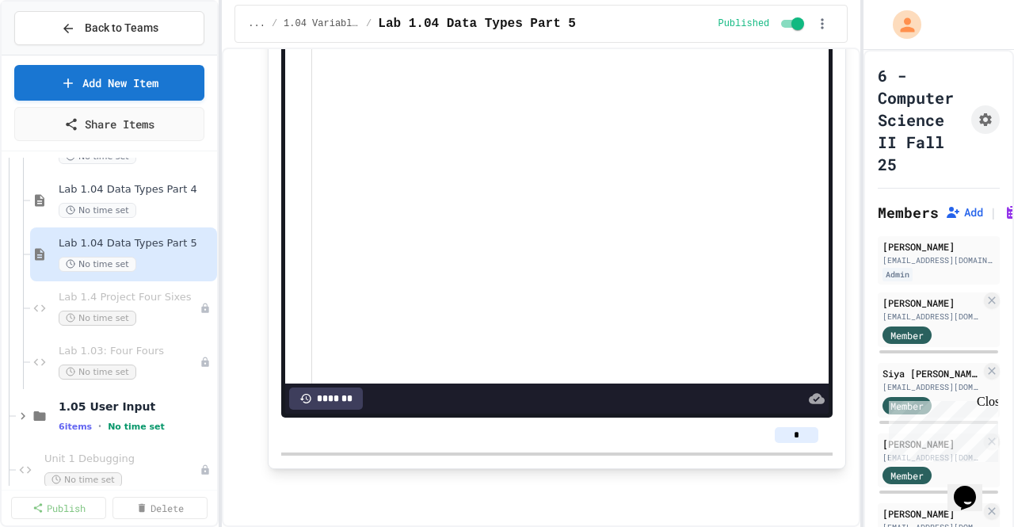
scroll to position [0, 0]
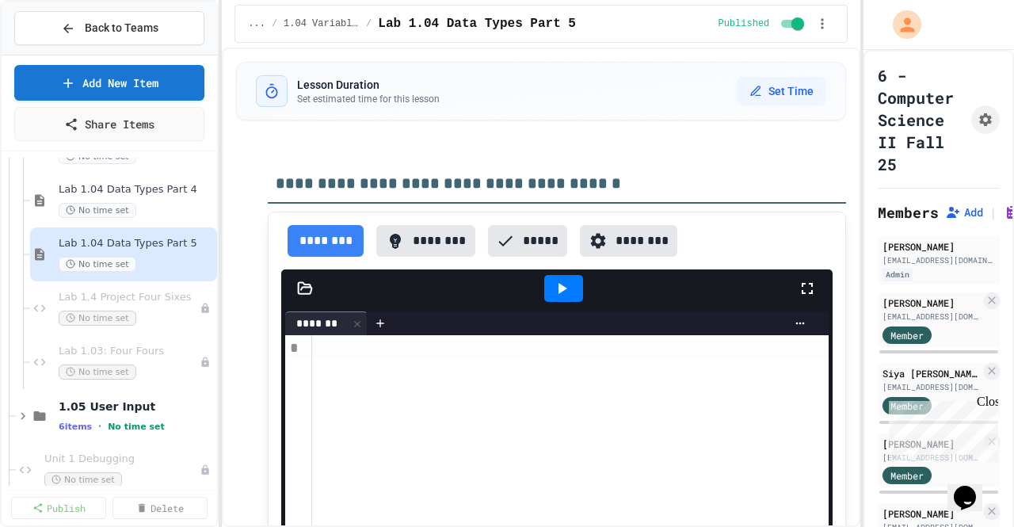
click at [459, 249] on button "********" at bounding box center [425, 241] width 99 height 32
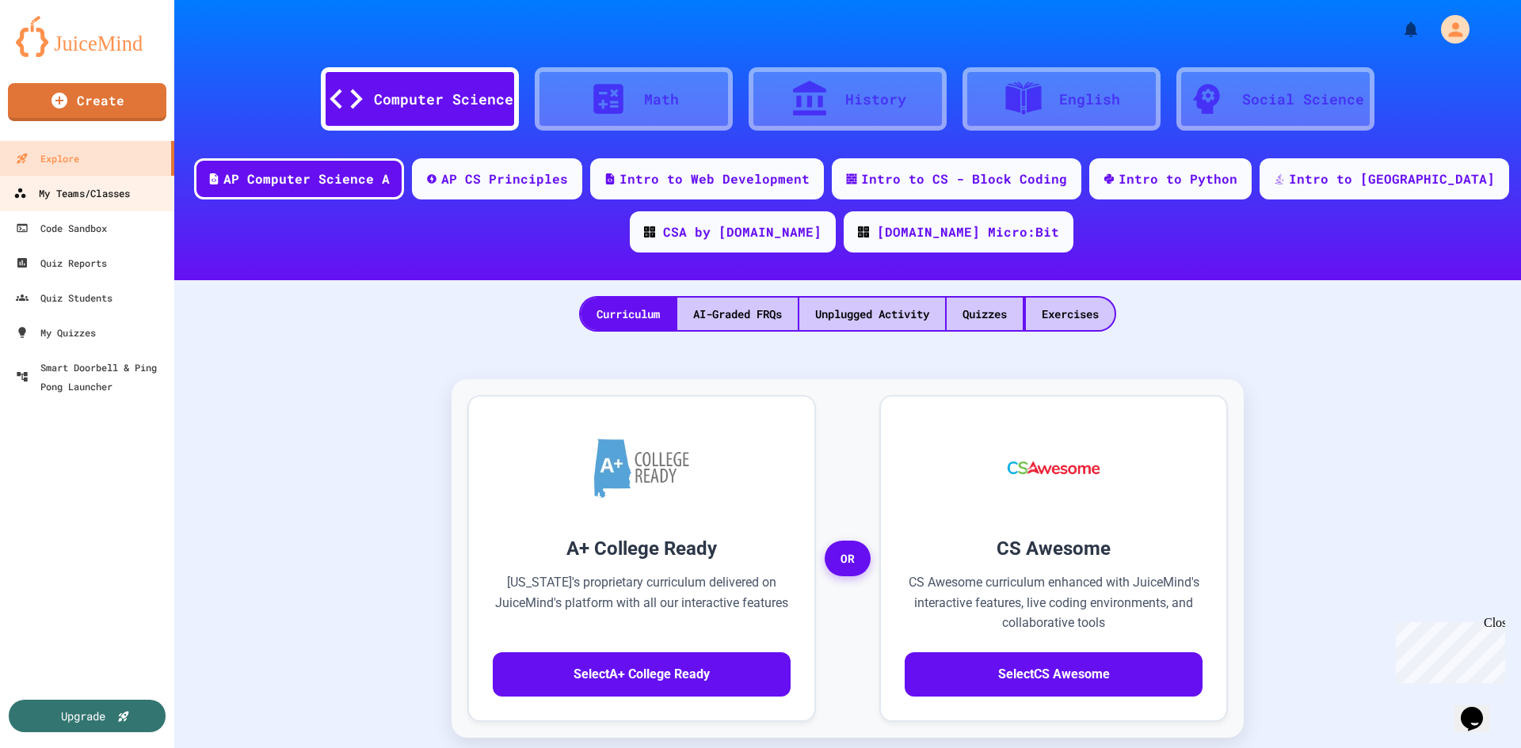
click at [130, 200] on div "My Teams/Classes" at bounding box center [71, 194] width 116 height 20
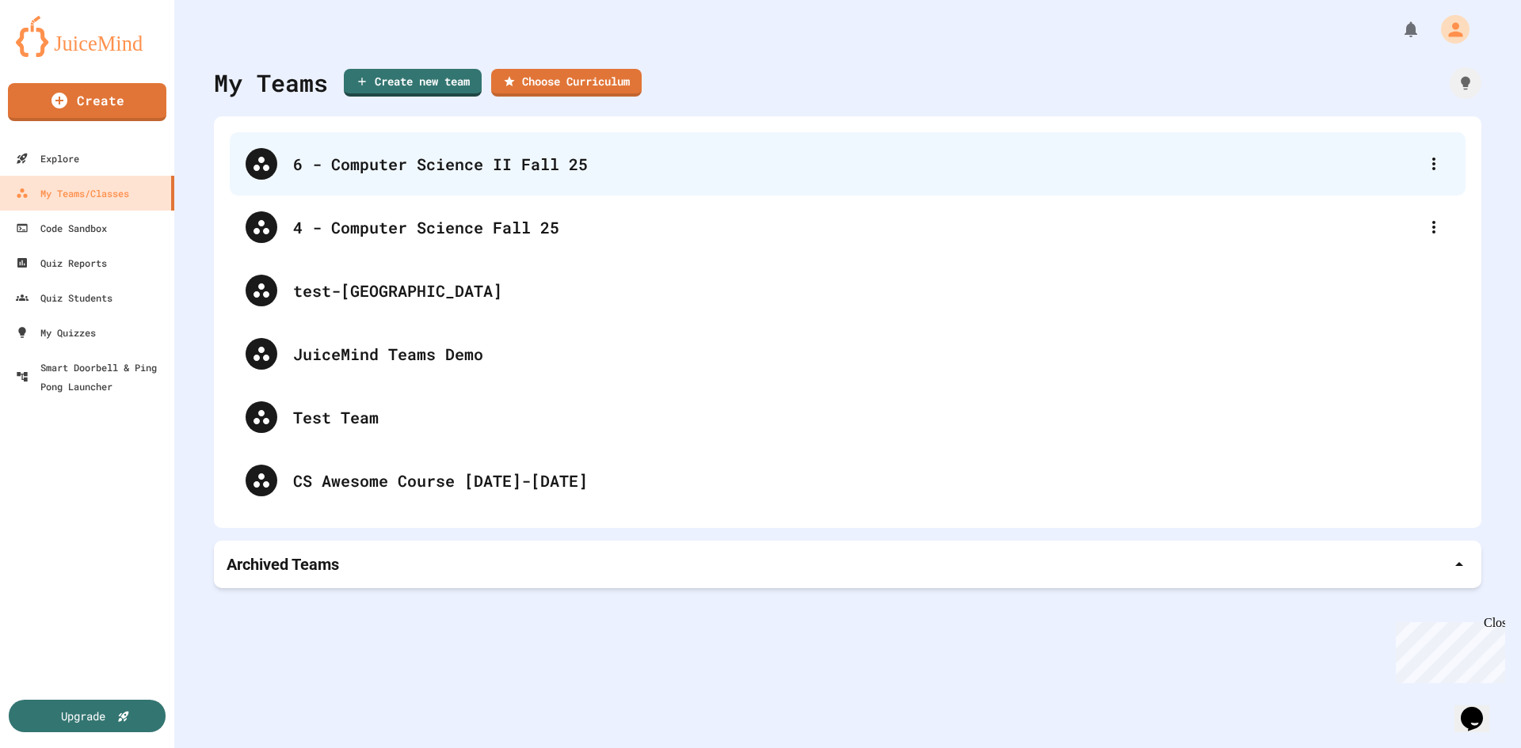
click at [466, 157] on div "6 - Computer Science II Fall 25" at bounding box center [855, 164] width 1125 height 24
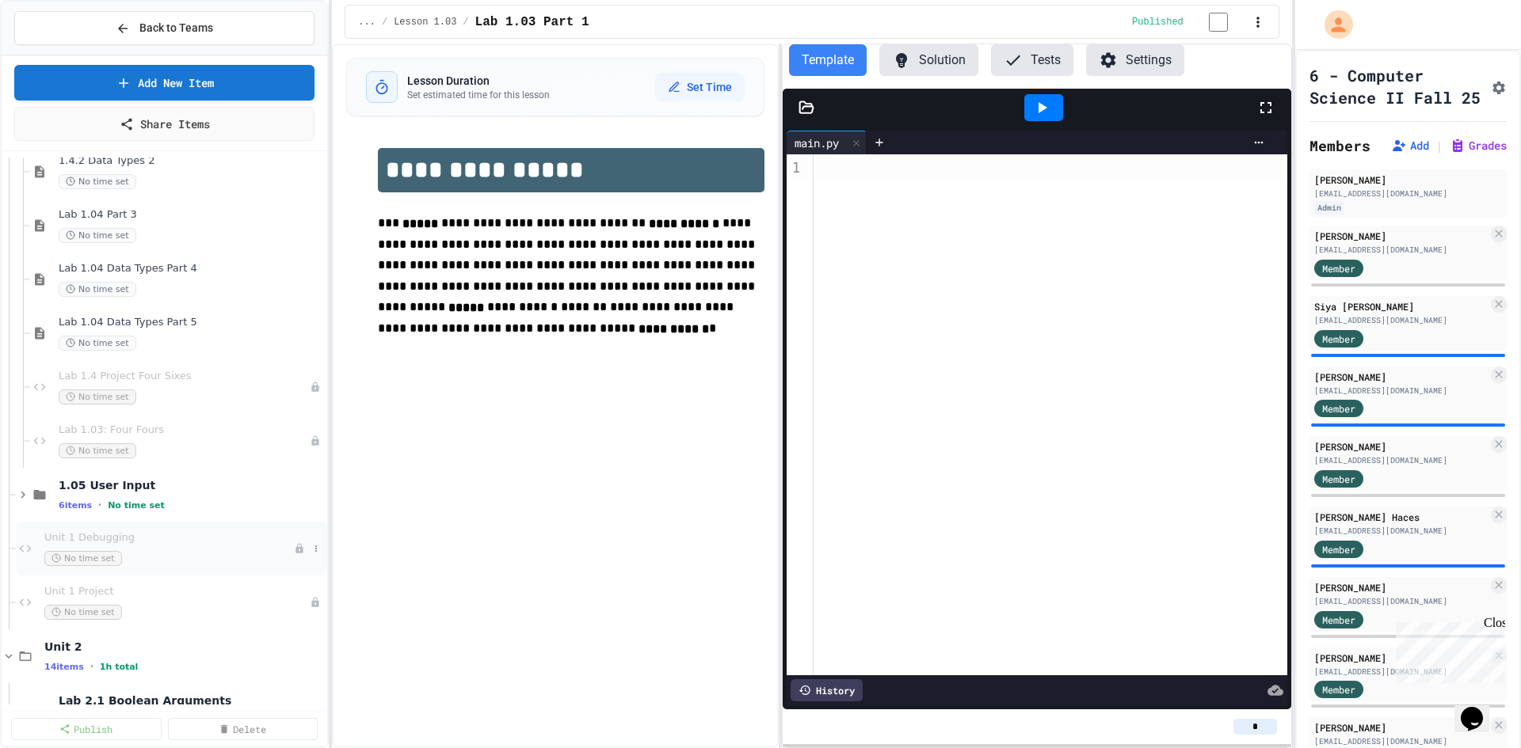
scroll to position [317, 0]
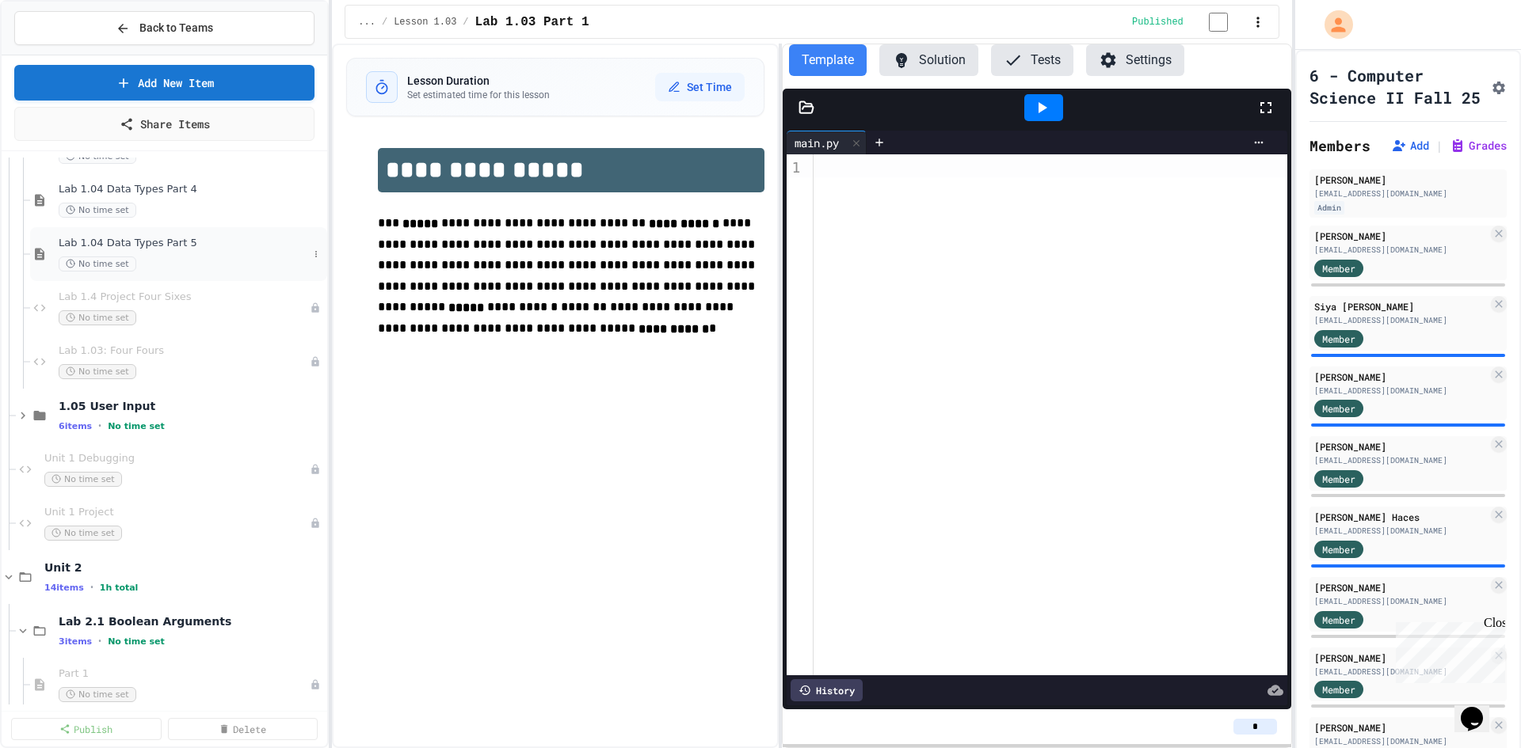
click at [178, 238] on span "Lab 1.04 Data Types Part 5" at bounding box center [183, 243] width 249 height 13
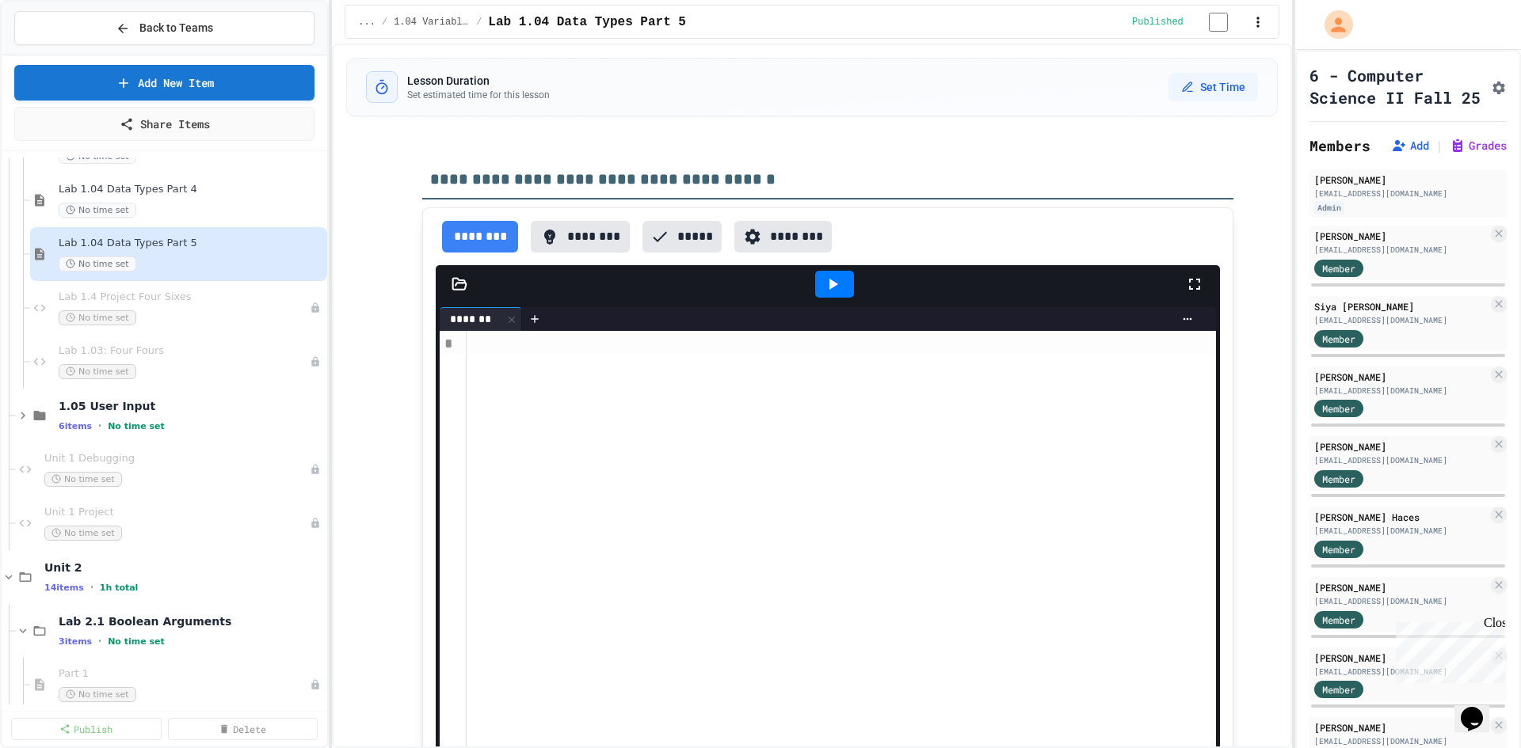
click at [602, 236] on button "********" at bounding box center [580, 237] width 99 height 32
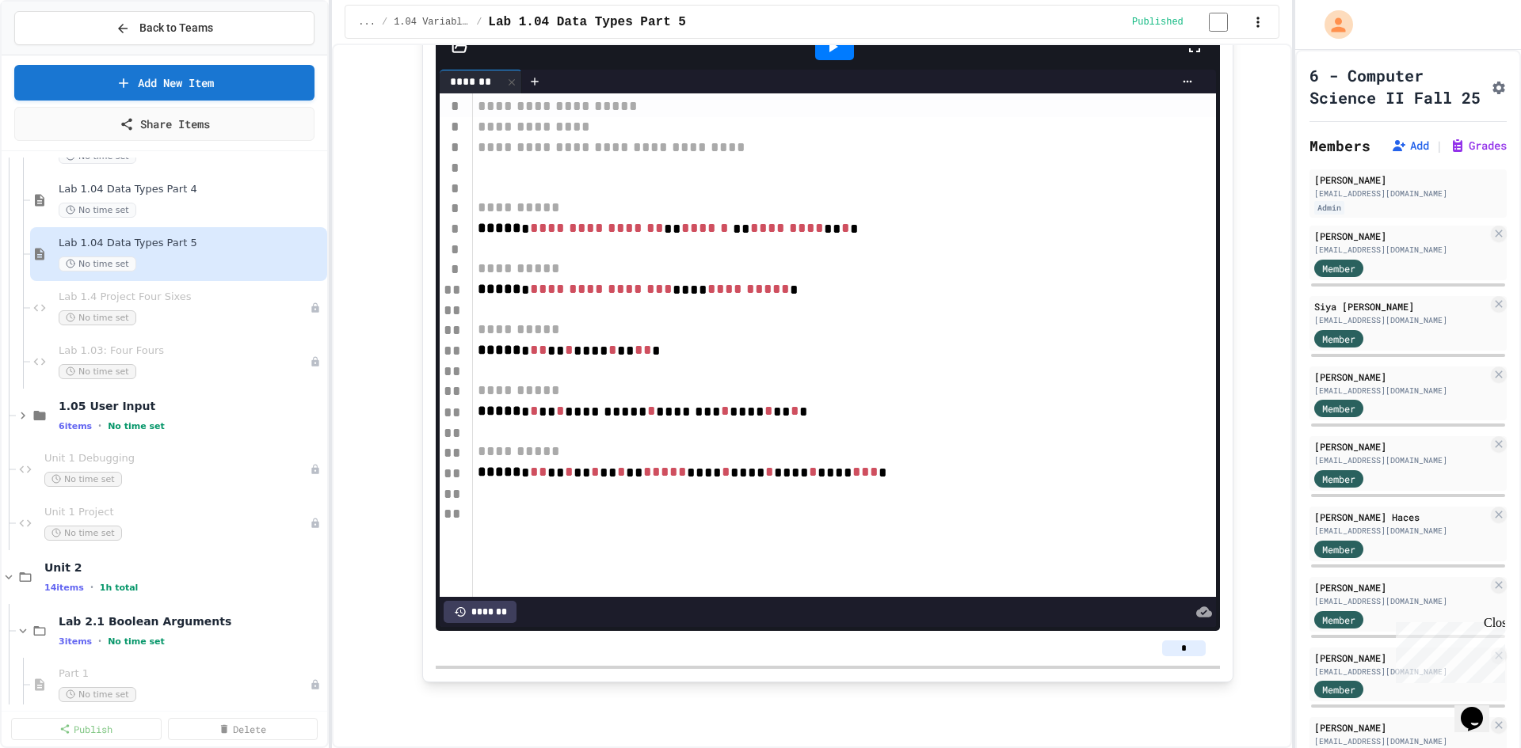
scroll to position [396, 0]
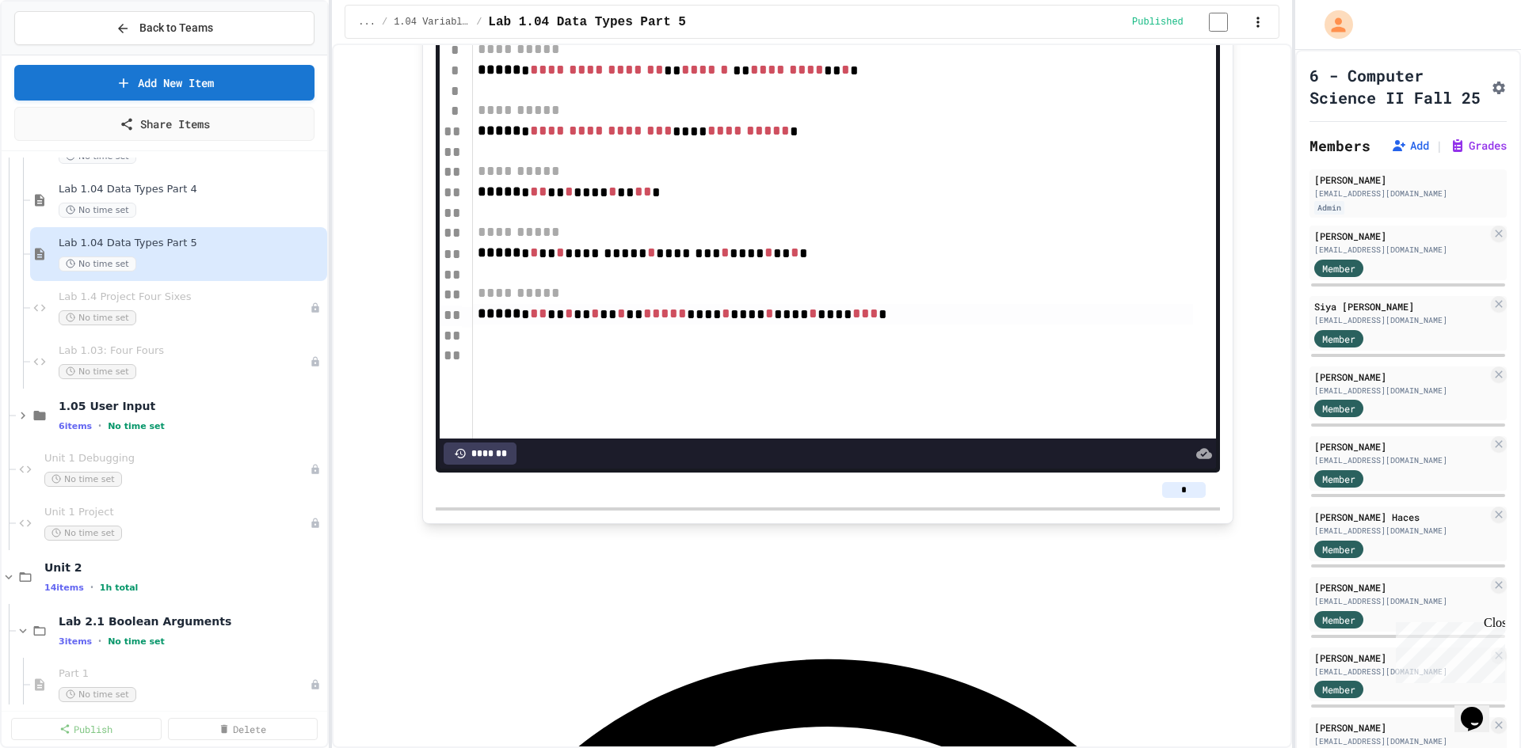
click at [654, 312] on span "*****" at bounding box center [665, 313] width 44 height 14
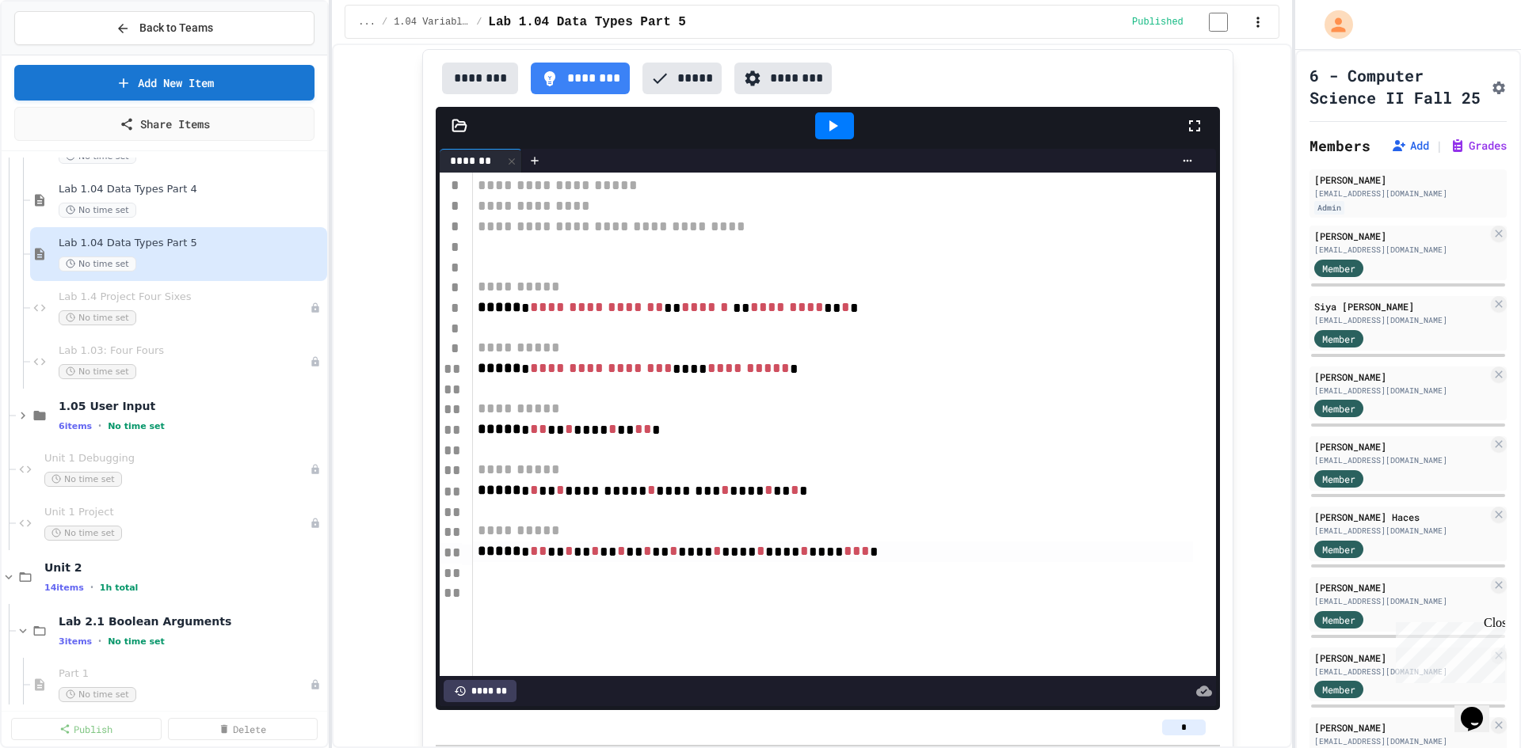
click at [829, 127] on icon at bounding box center [833, 125] width 9 height 11
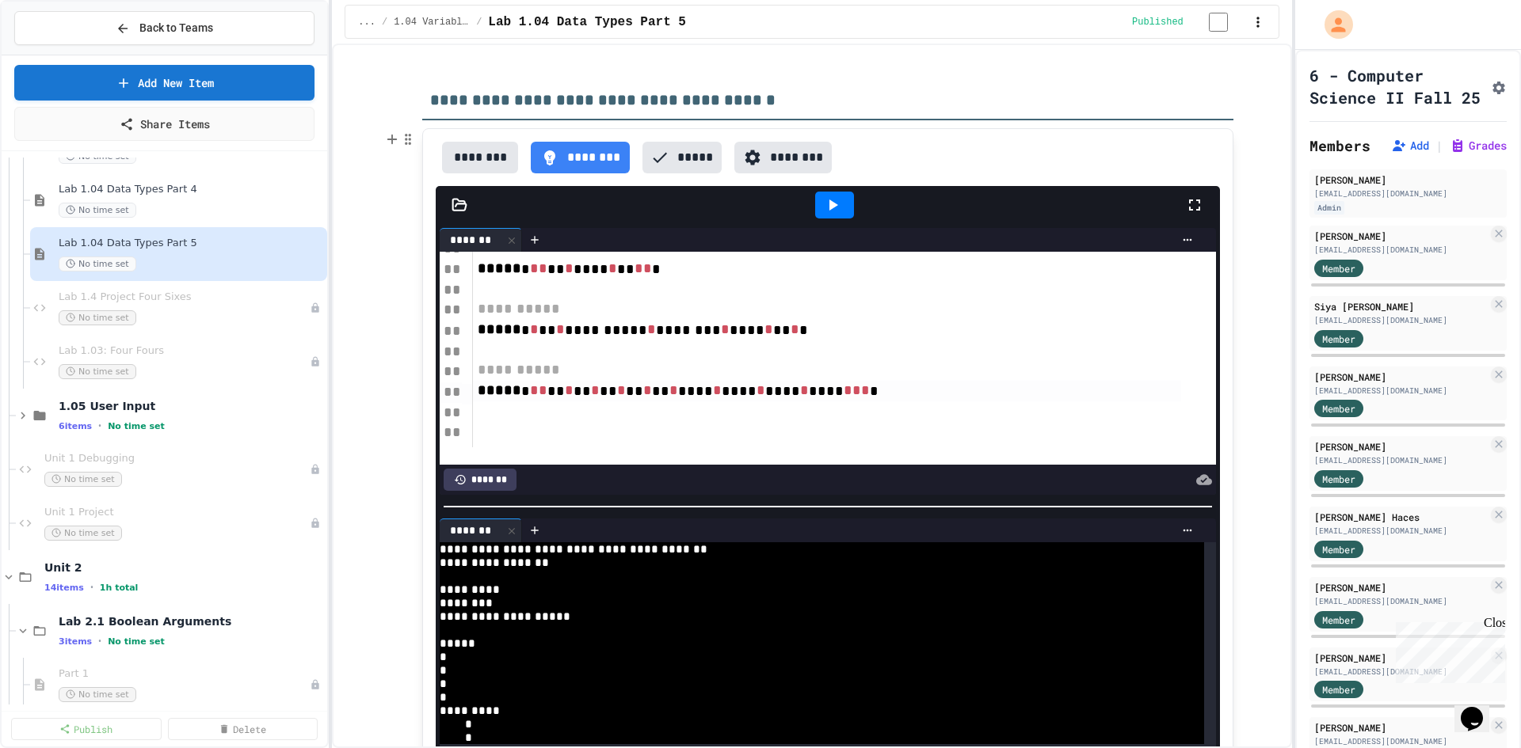
scroll to position [161, 0]
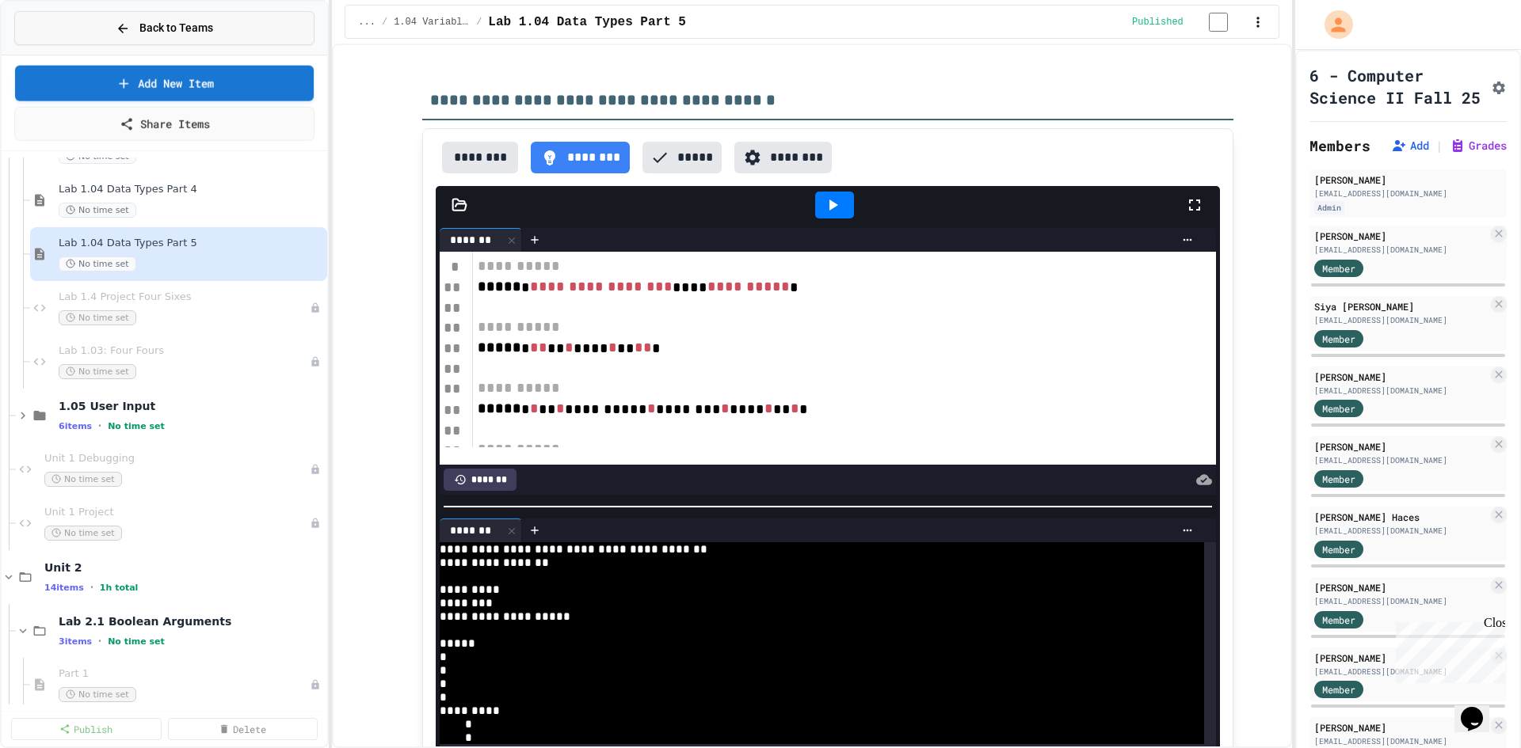
click at [200, 20] on span "Back to Teams" at bounding box center [176, 28] width 74 height 17
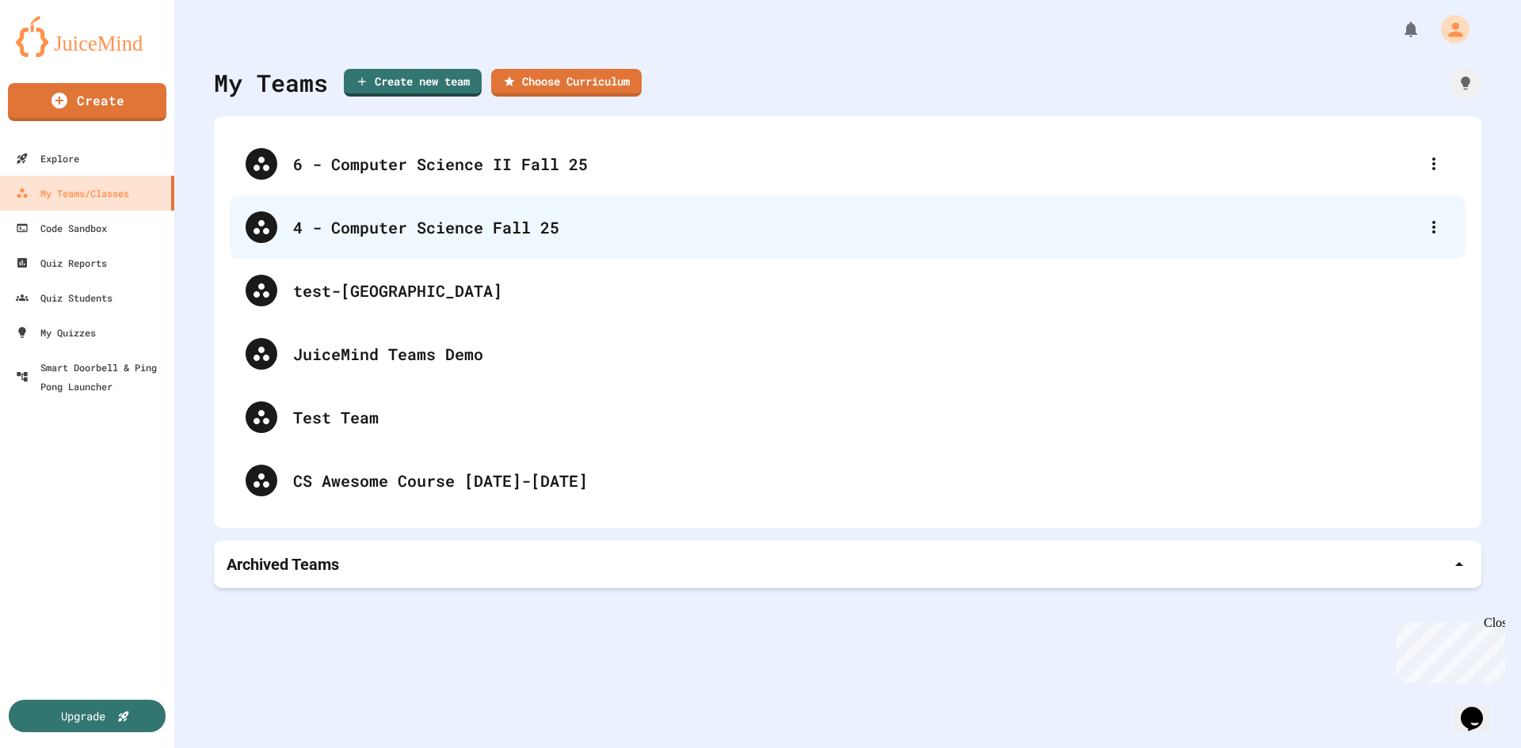
click at [432, 232] on div "4 - Computer Science Fall 25" at bounding box center [855, 227] width 1125 height 24
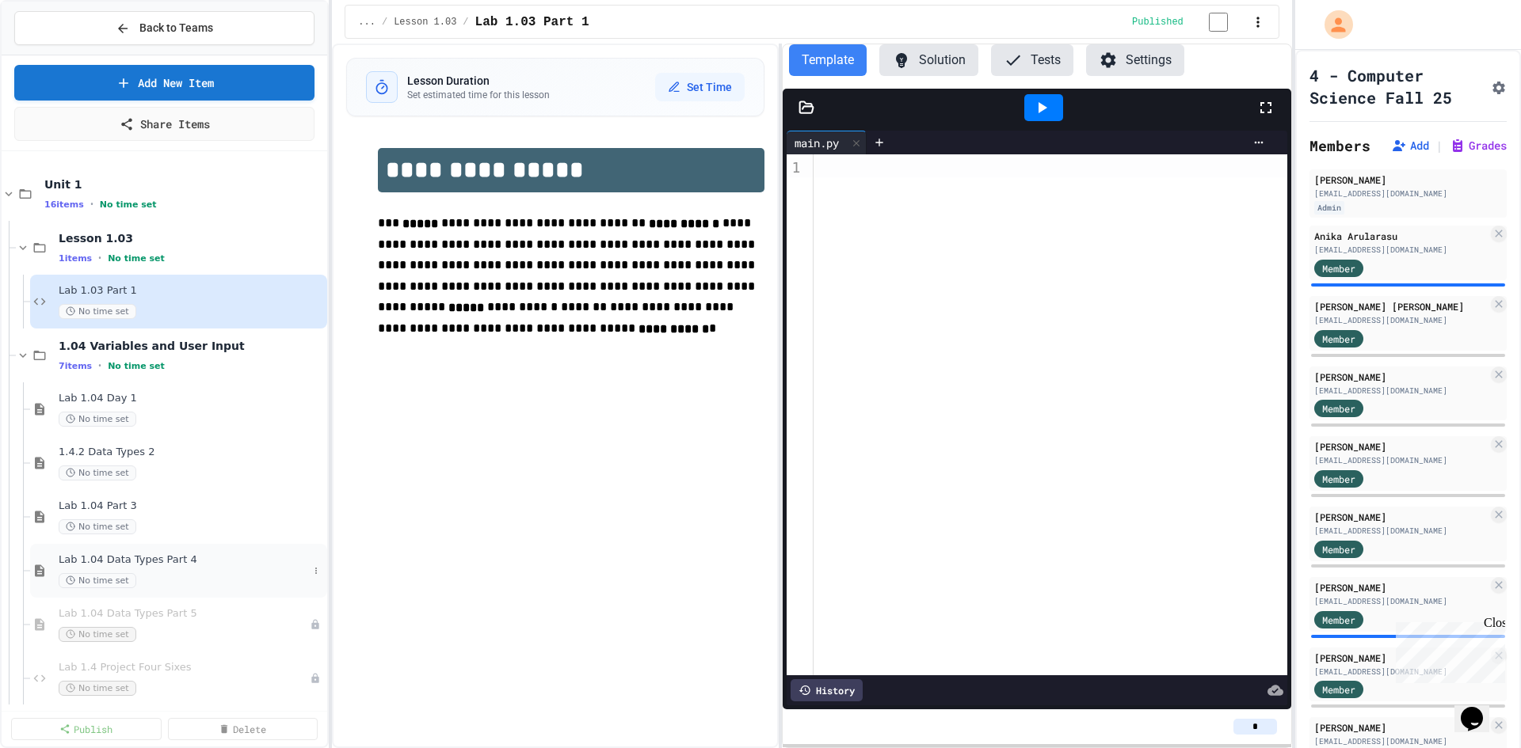
click at [173, 570] on div "Lab 1.04 Data Types Part 4 No time set" at bounding box center [183, 571] width 249 height 35
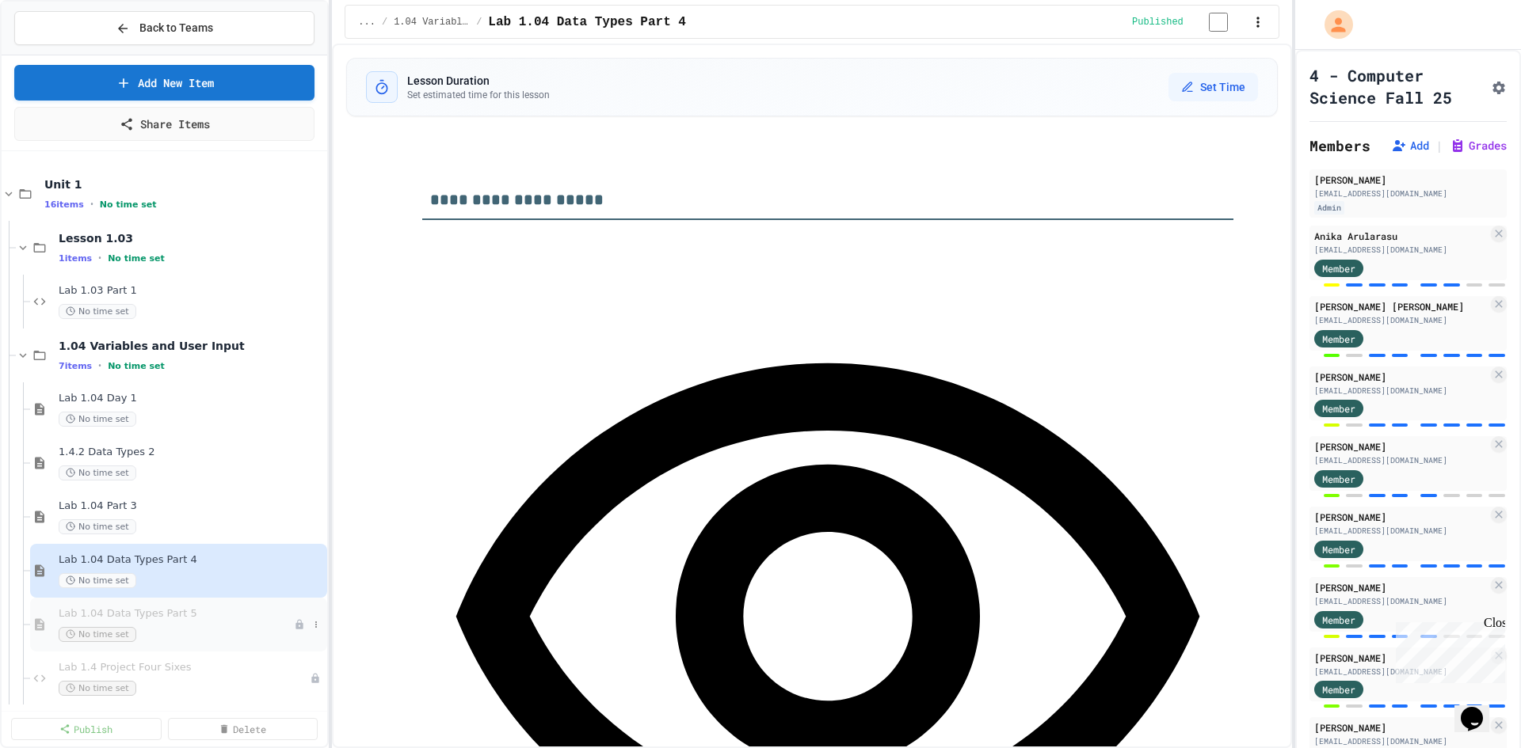
click at [206, 600] on div "Lab 1.04 Data Types Part 5 No time set" at bounding box center [178, 625] width 297 height 54
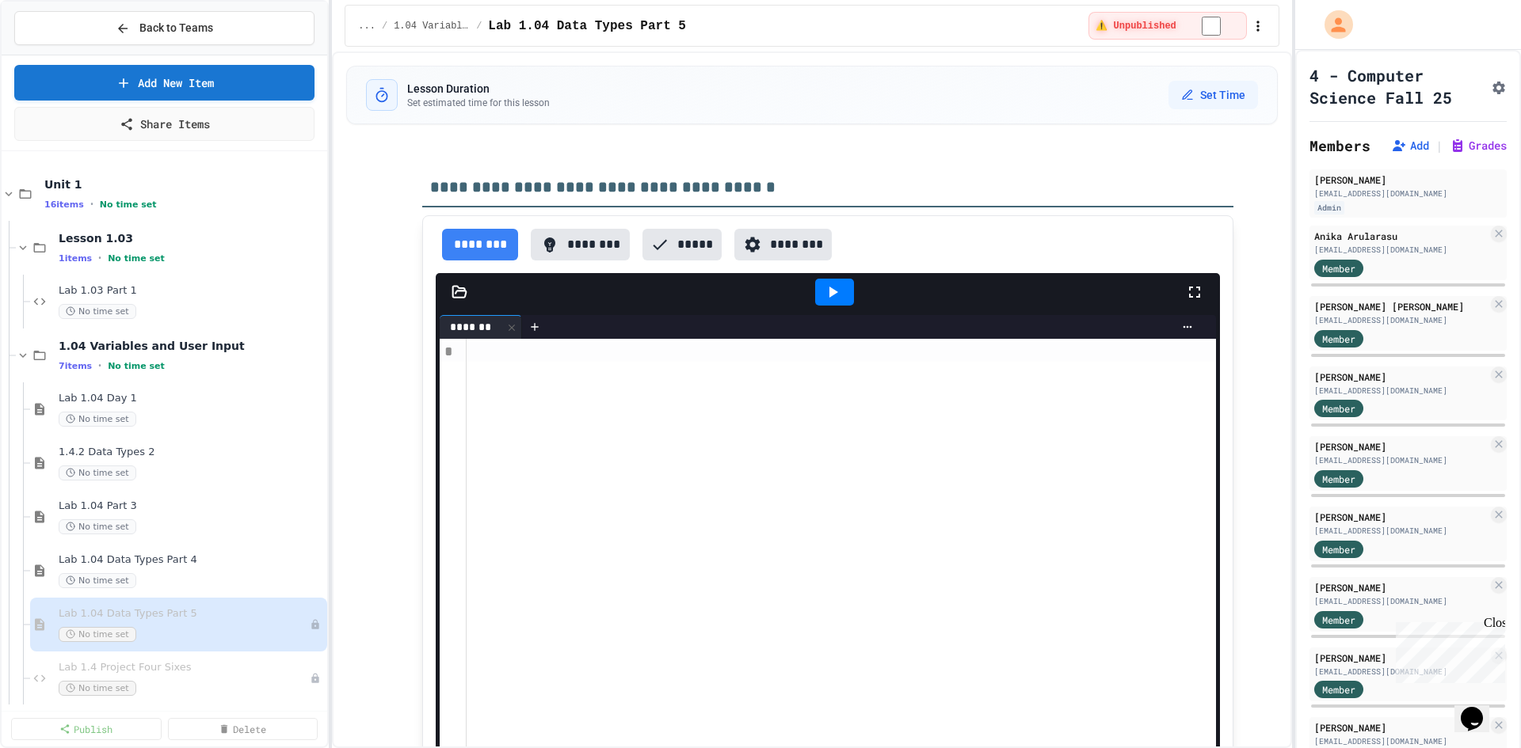
click at [592, 237] on button "********" at bounding box center [580, 245] width 99 height 32
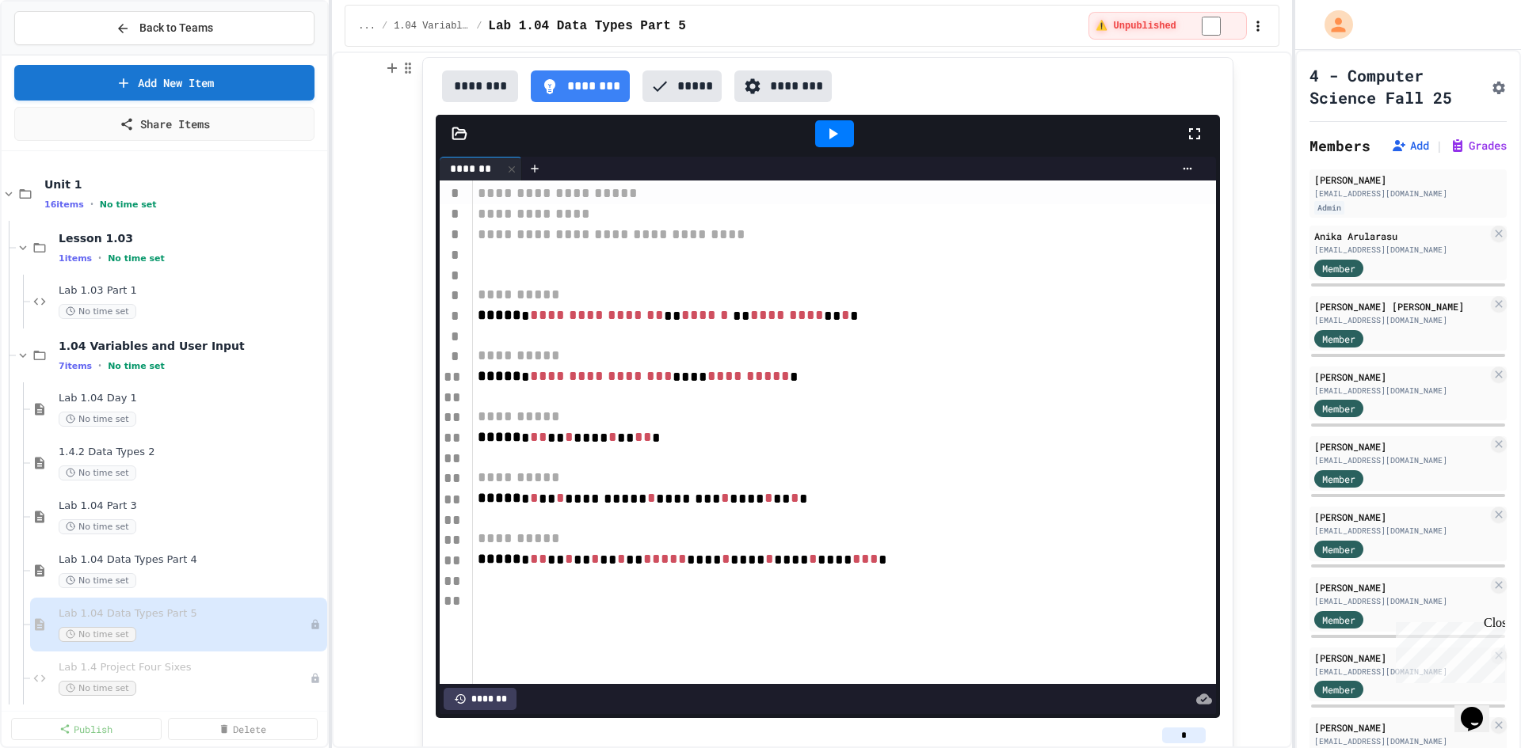
scroll to position [238, 0]
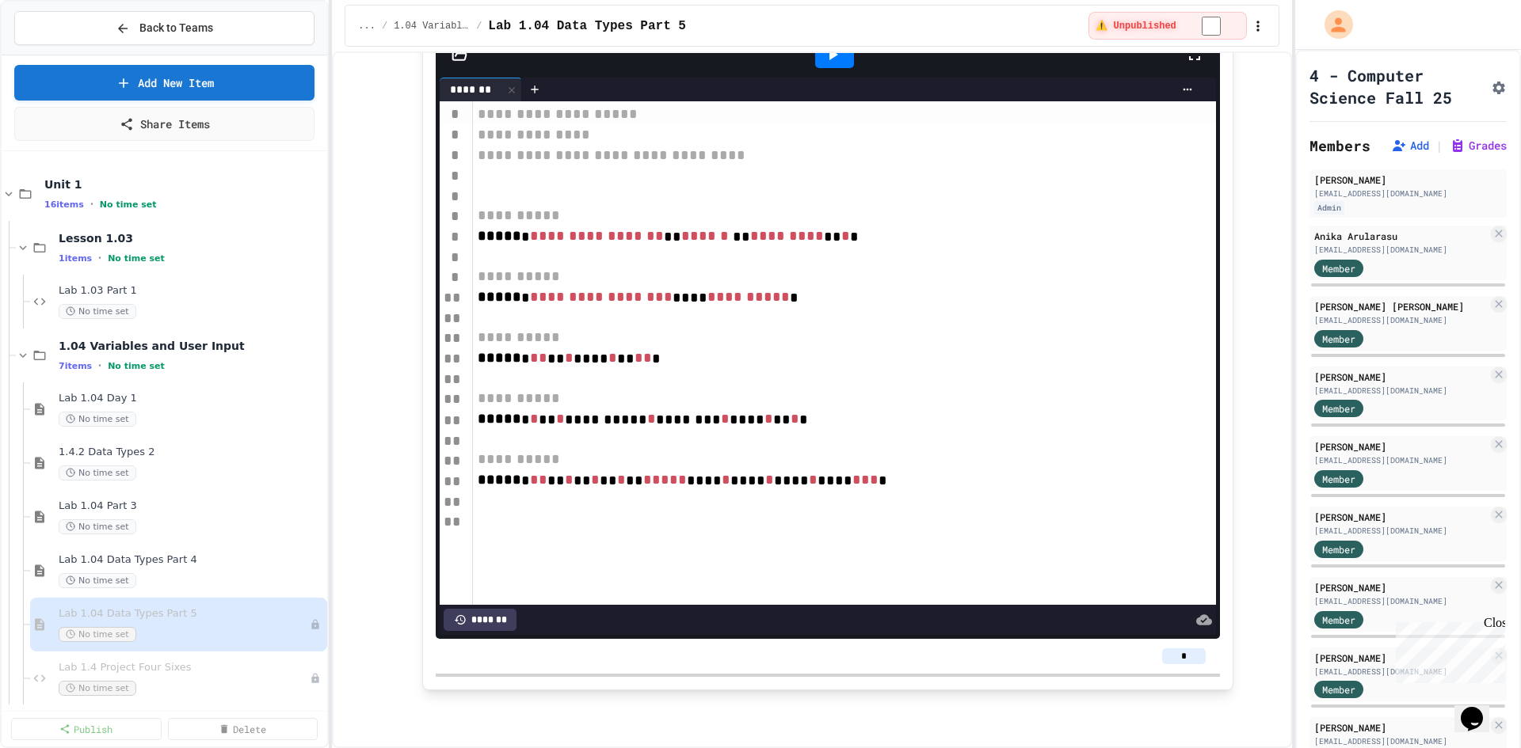
click at [652, 476] on span "*****" at bounding box center [665, 480] width 44 height 14
click at [825, 64] on div at bounding box center [834, 54] width 39 height 27
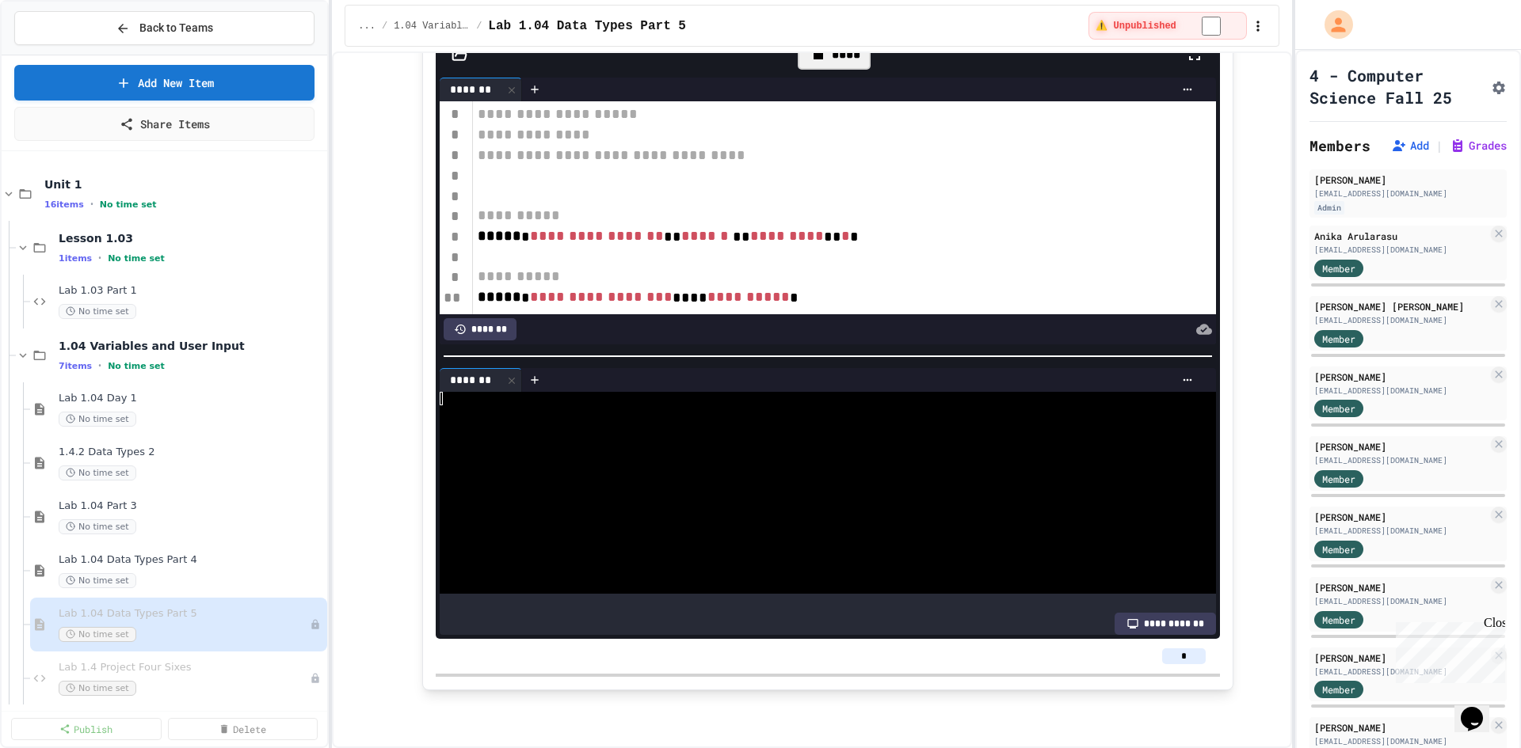
scroll to position [40, 0]
